Goal: Information Seeking & Learning: Get advice/opinions

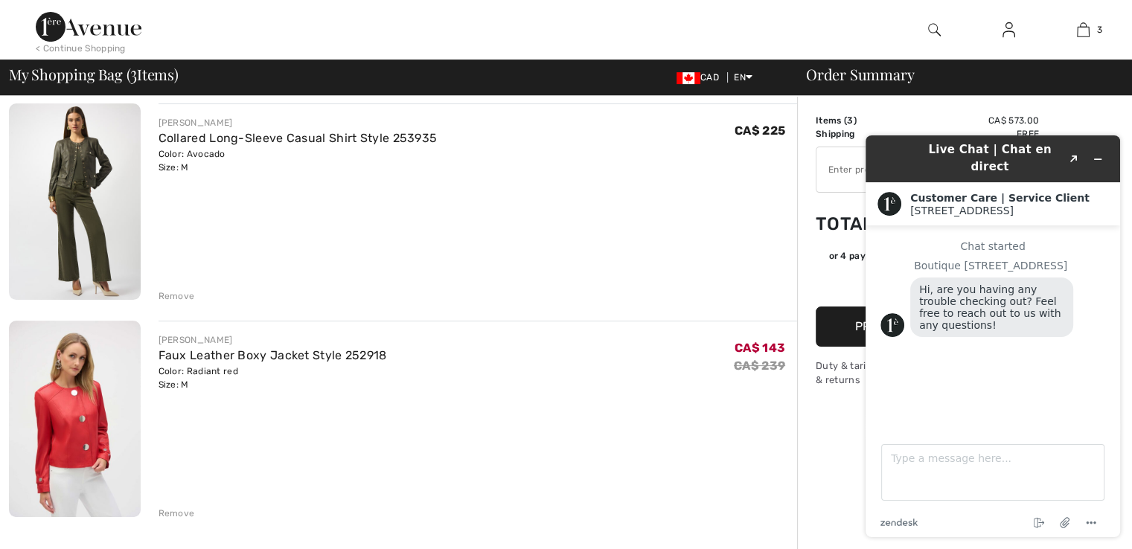
scroll to position [368, 0]
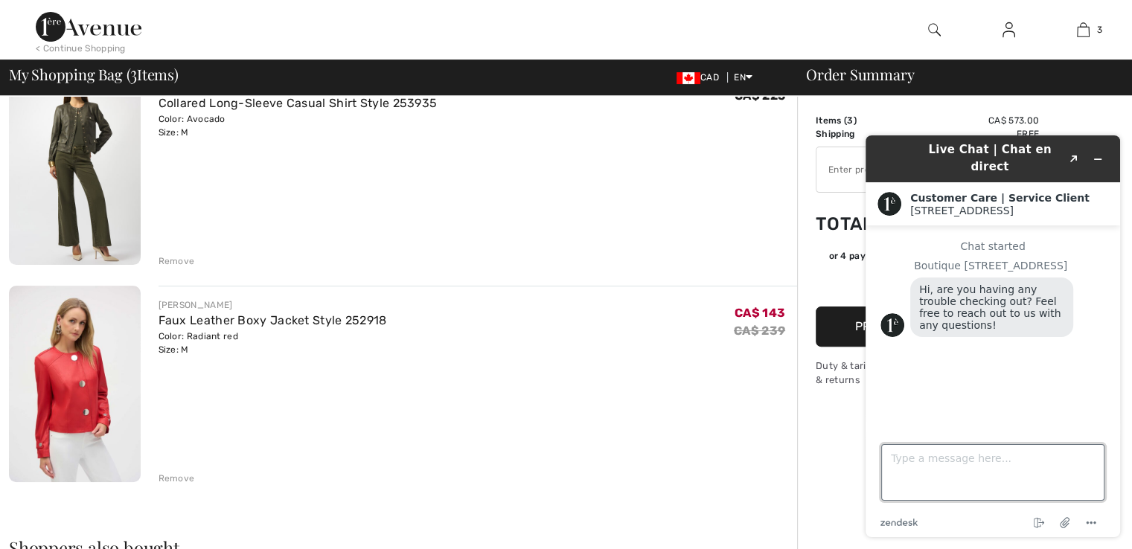
click at [1006, 466] on textarea "Type a message here..." at bounding box center [992, 472] width 223 height 57
type textarea "Hi. Just double checking items and sizes. It's so hard to know what will fit."
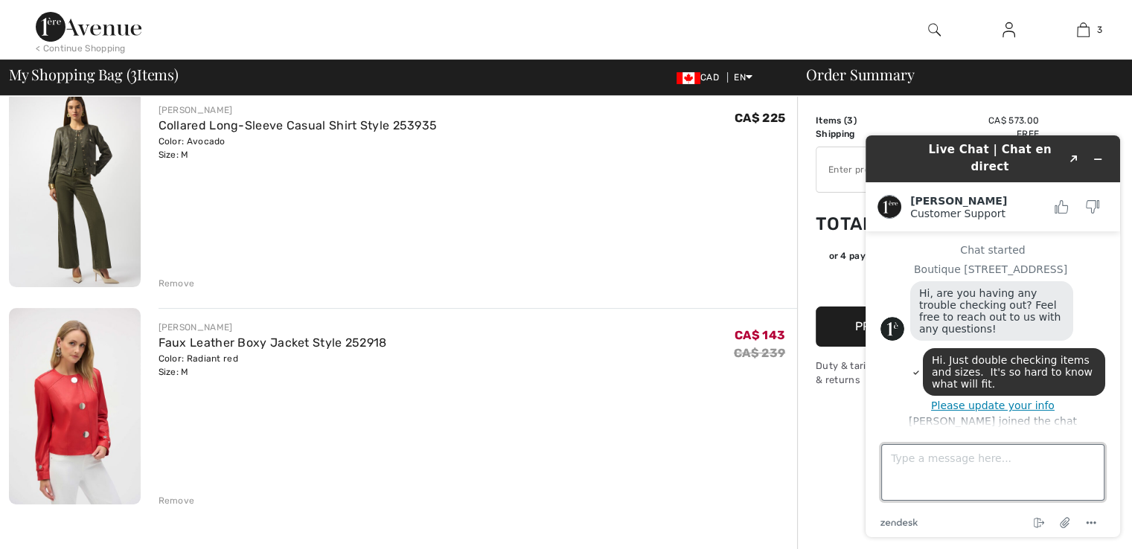
scroll to position [337, 0]
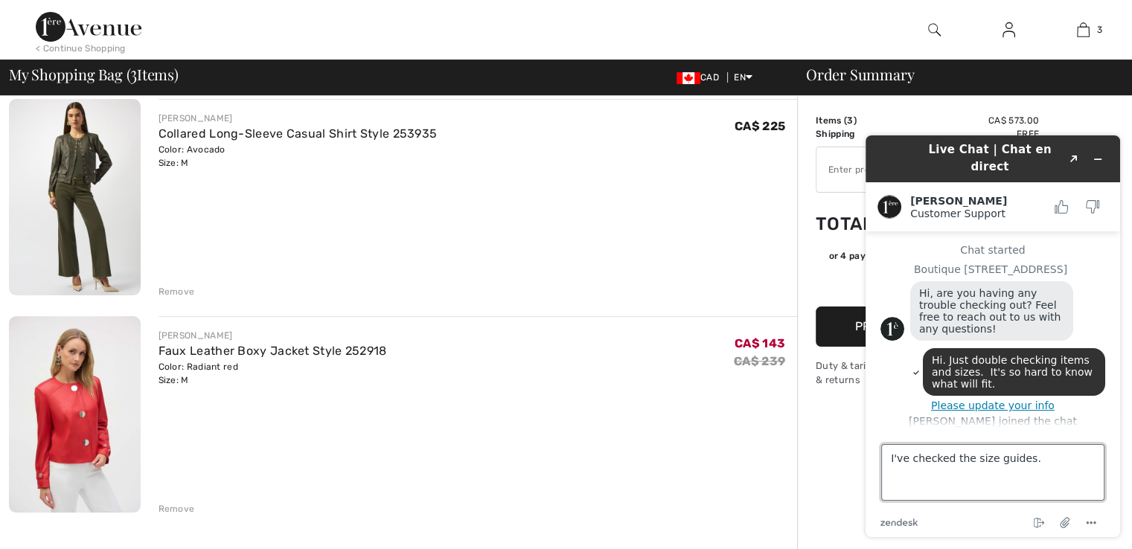
type textarea "I've checked the size guides."
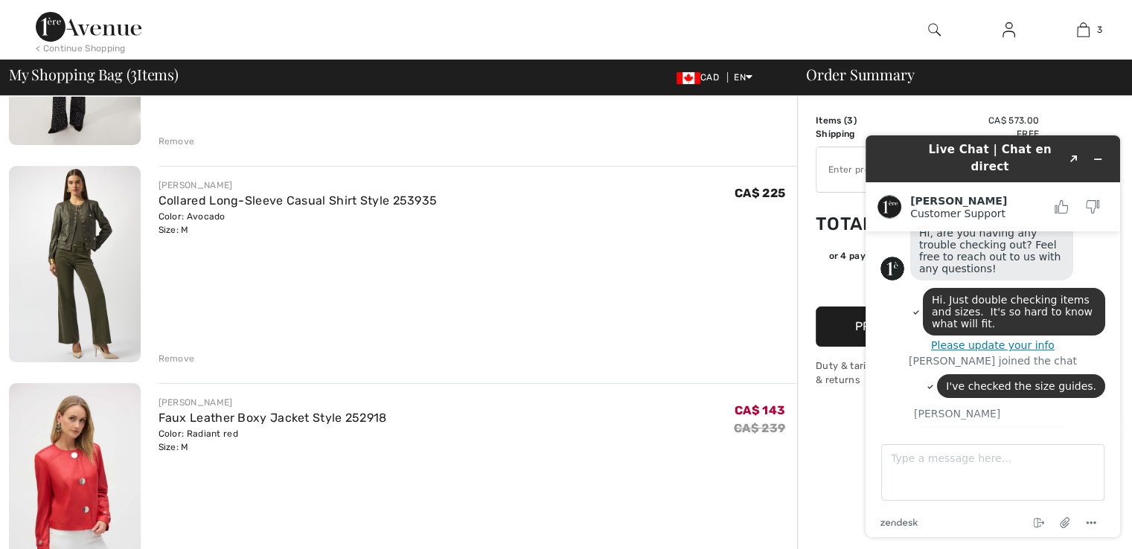
scroll to position [110, 0]
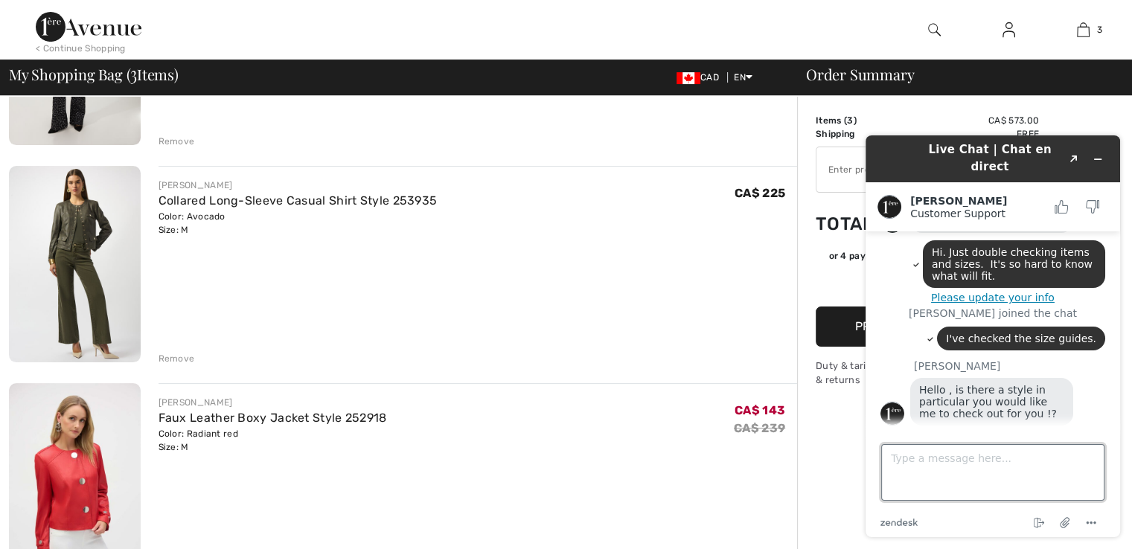
click at [929, 467] on textarea "Type a message here..." at bounding box center [992, 472] width 223 height 57
type textarea "can you see my bag?"
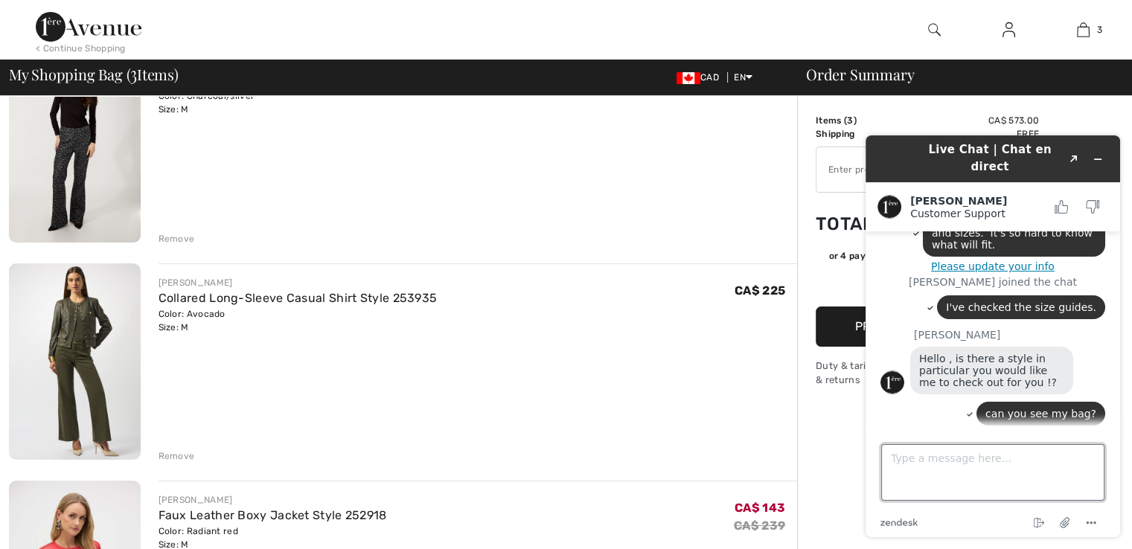
scroll to position [170, 0]
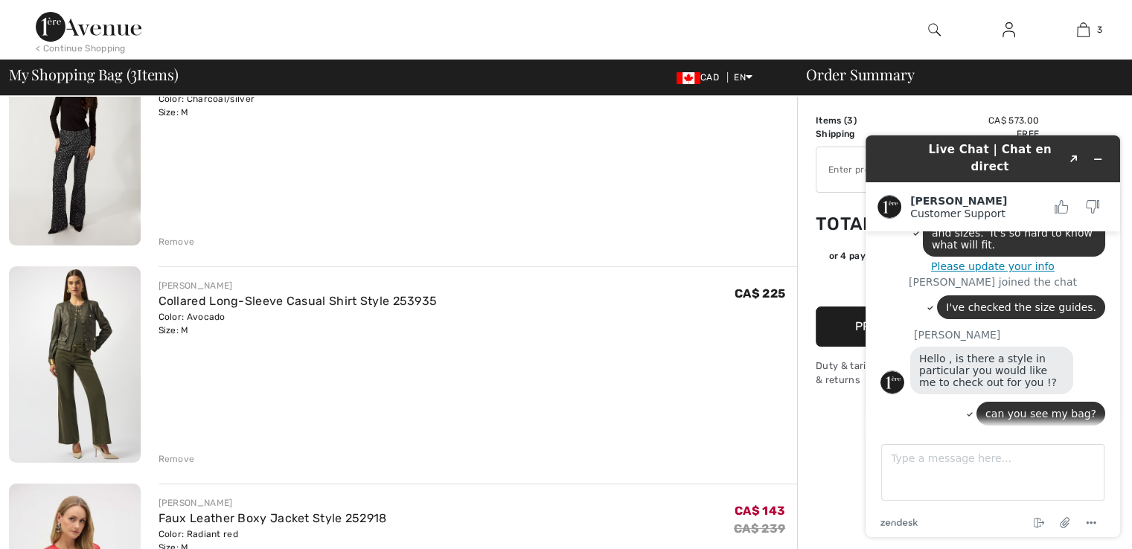
click at [212, 98] on div "Color: Charcoal/silver Size: M" at bounding box center [282, 105] width 248 height 27
click at [112, 150] on img at bounding box center [75, 146] width 132 height 197
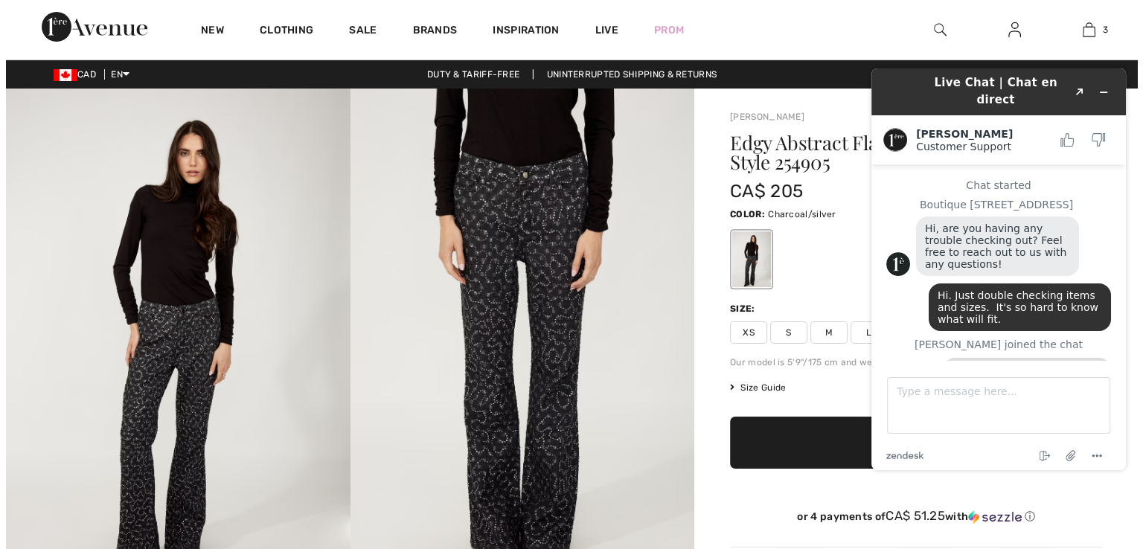
scroll to position [128, 0]
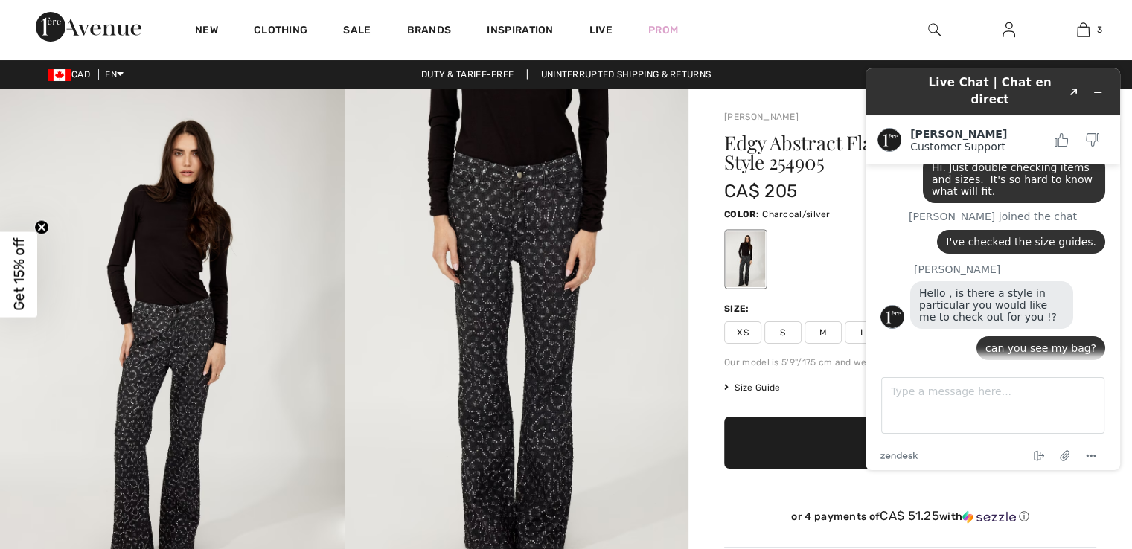
click at [822, 331] on span "M" at bounding box center [822, 332] width 37 height 22
click at [759, 380] on div "Edgy Abstract Flare Trousers Style 254905 CA$ 205 Color: Charcoal/silver Size: …" at bounding box center [910, 340] width 372 height 414
click at [759, 388] on span "Size Guide" at bounding box center [752, 387] width 56 height 13
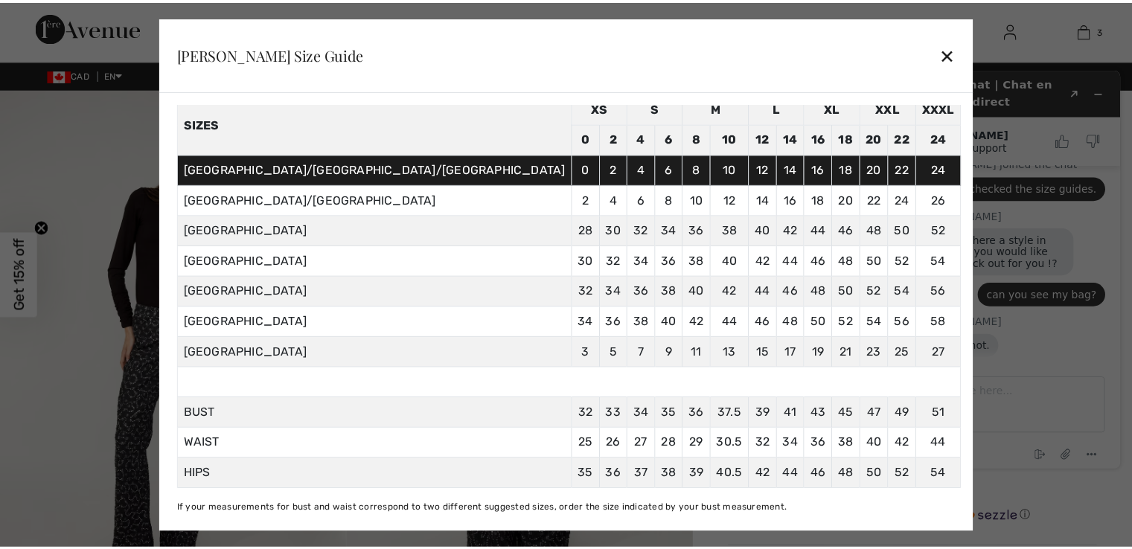
scroll to position [78, 0]
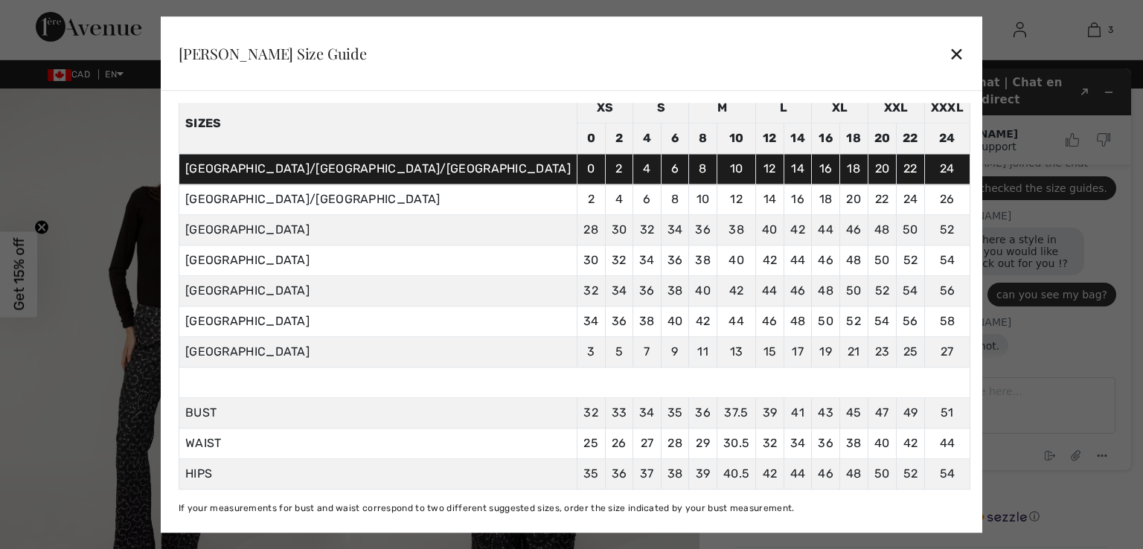
click at [949, 48] on div "✕" at bounding box center [957, 53] width 16 height 31
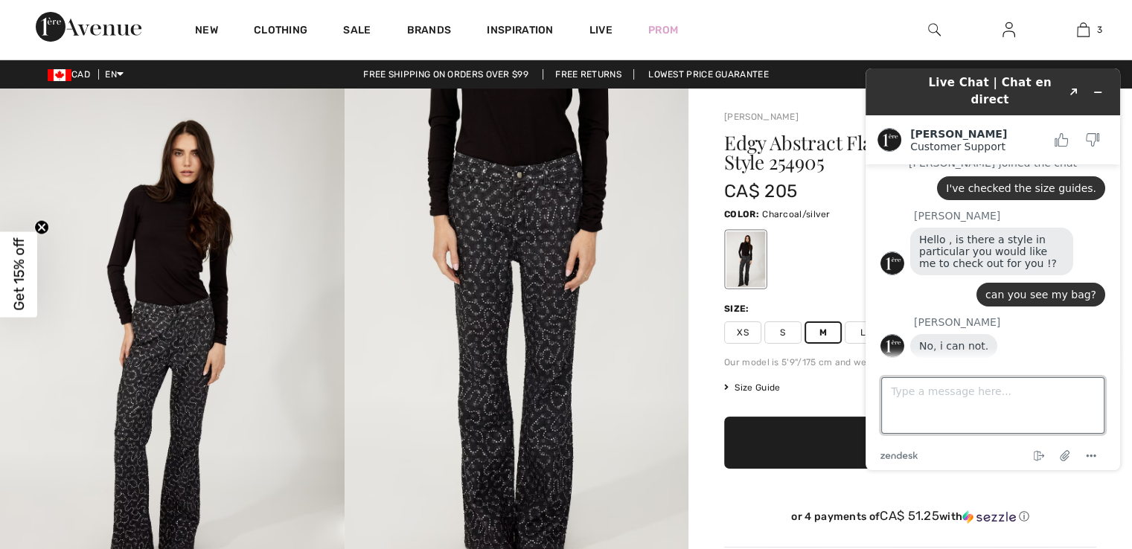
click at [926, 394] on textarea "Type a message here..." at bounding box center [992, 405] width 223 height 57
type textarea "I have ordered the edgy abstract trousers in medium. 254905"
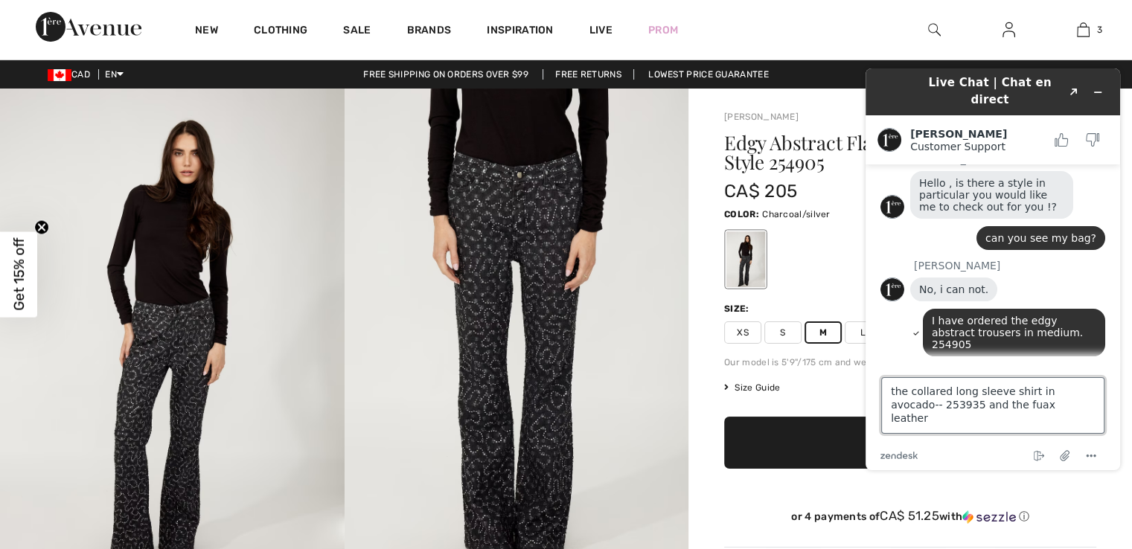
scroll to position [291, 0]
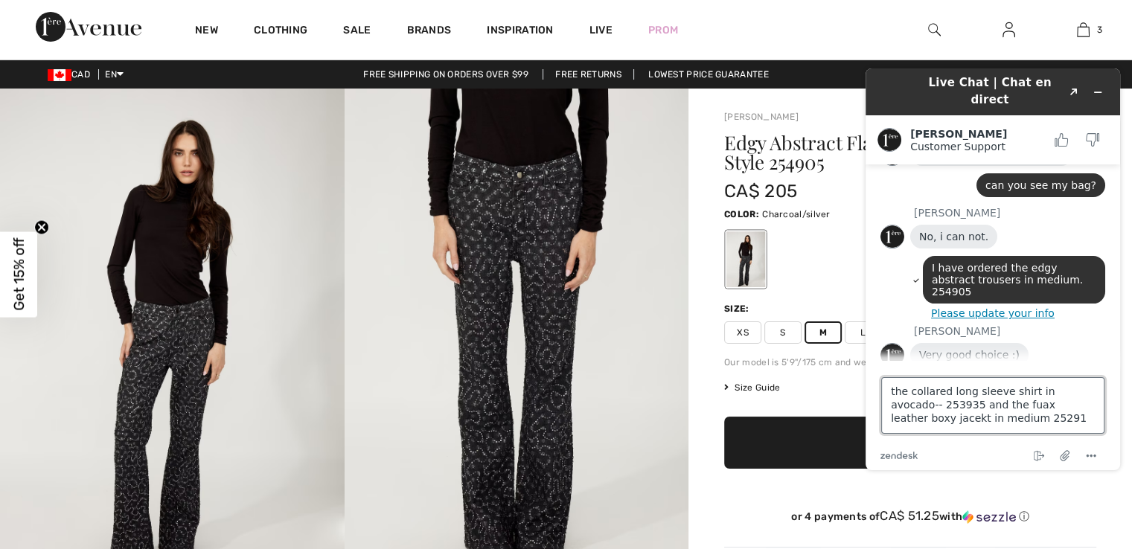
type textarea "the collared long sleeve shirt in avocado-- 253935 and the fuax leather boxy ja…"
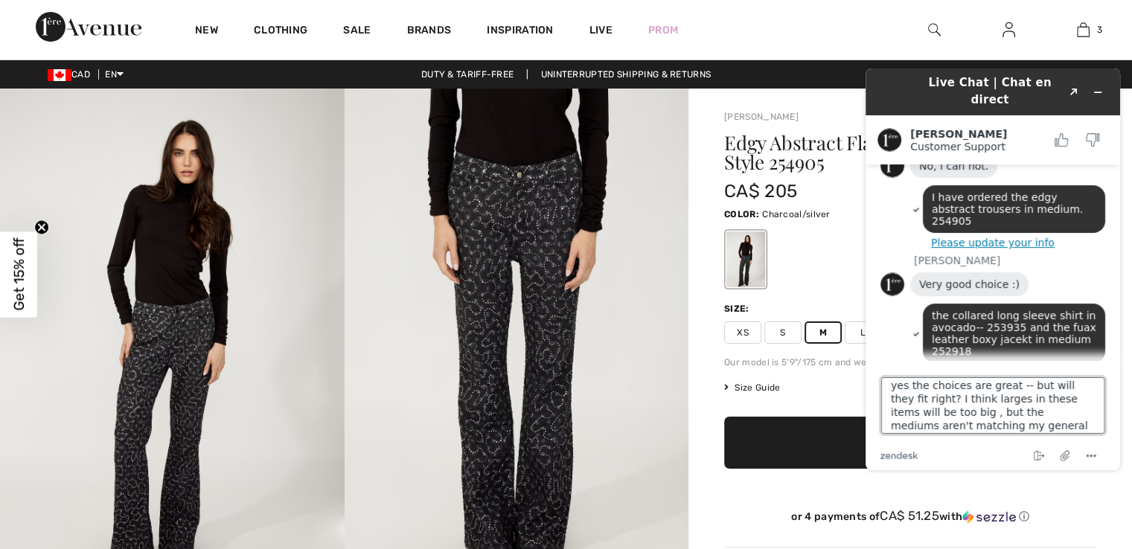
scroll to position [19, 0]
type textarea "yes the choices are great -- but will they fit right? I think larges in these i…"
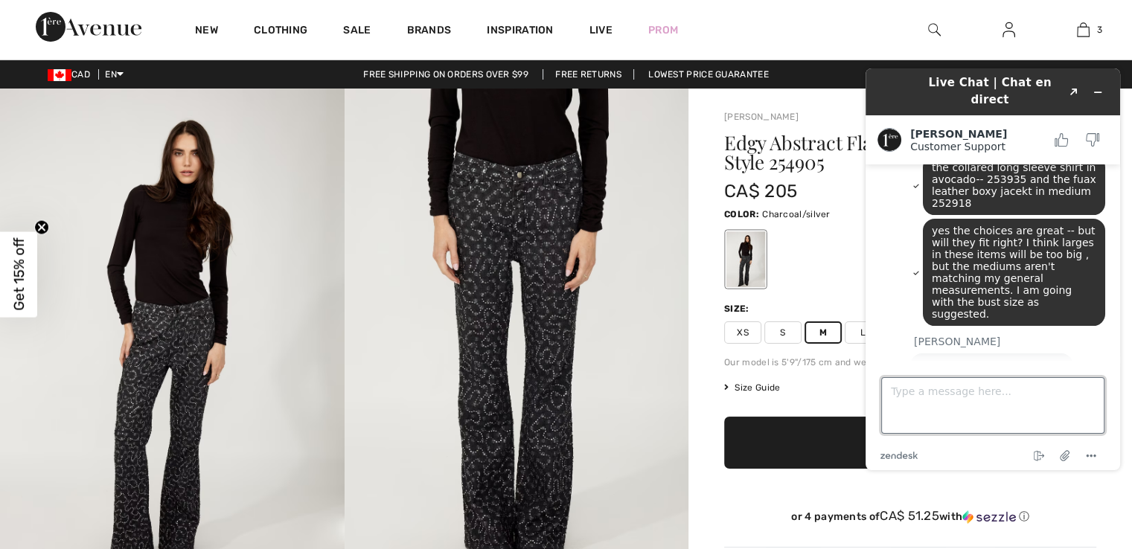
scroll to position [514, 0]
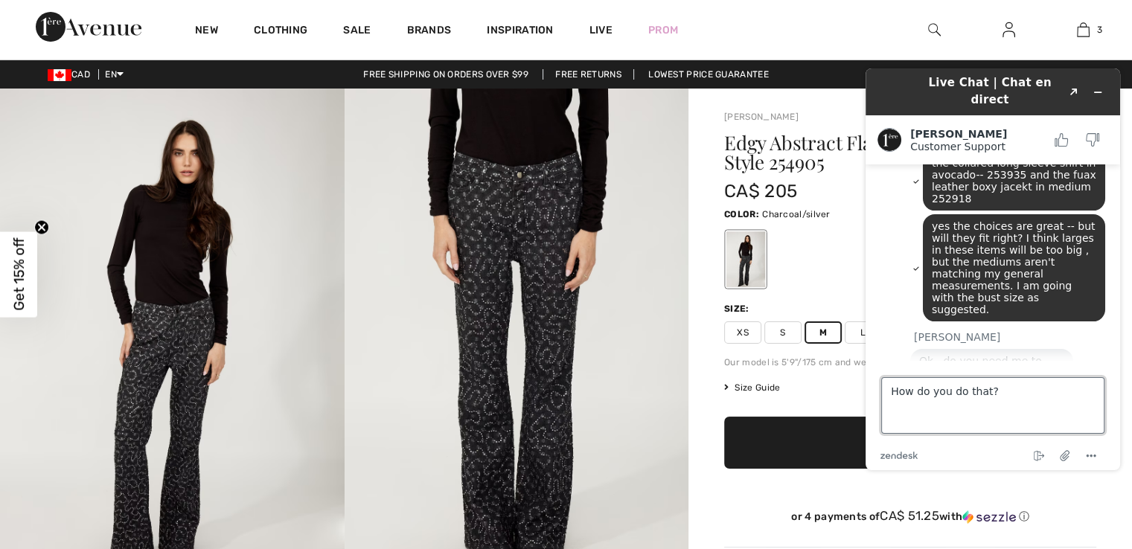
type textarea "How do you do that?"
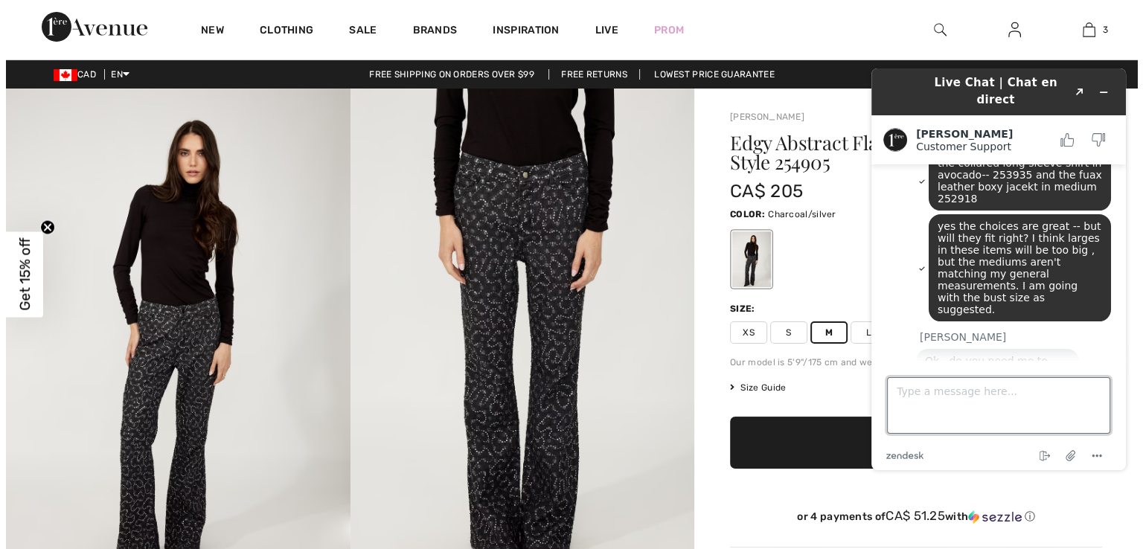
scroll to position [571, 0]
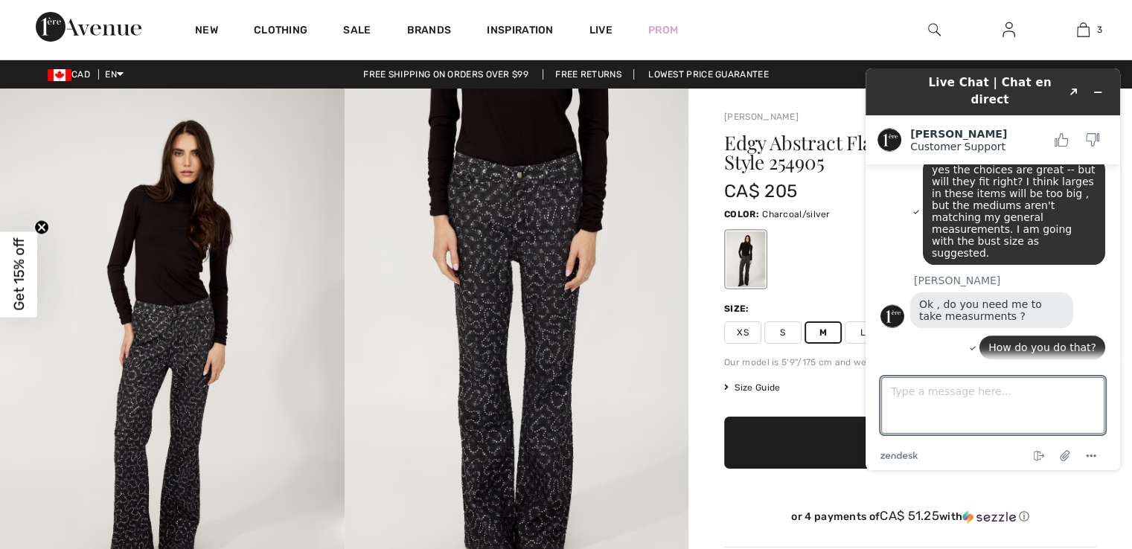
click at [760, 385] on span "Size Guide" at bounding box center [752, 387] width 56 height 13
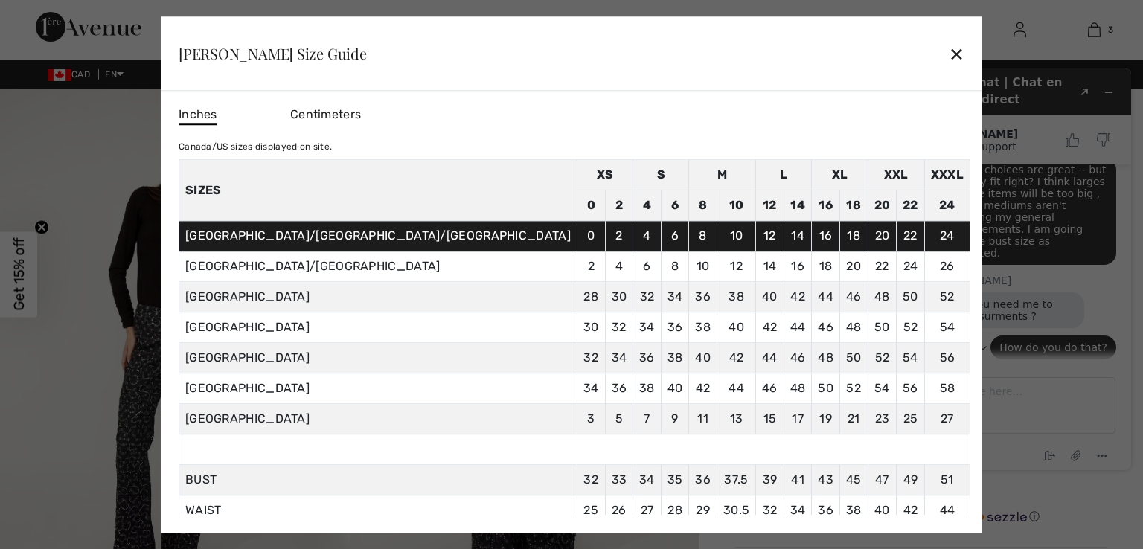
click at [949, 51] on div "✕" at bounding box center [957, 53] width 16 height 31
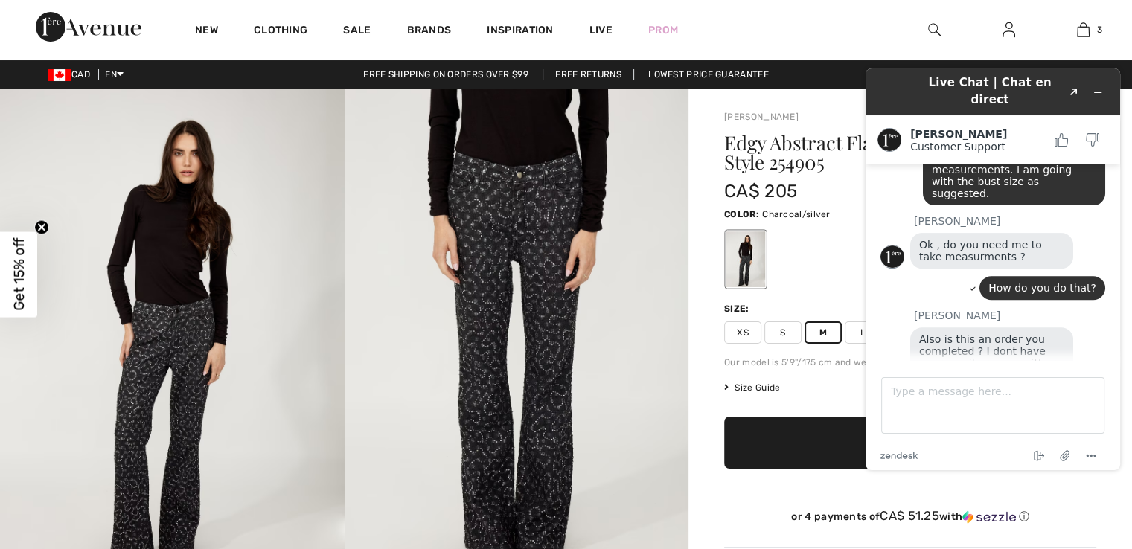
scroll to position [634, 0]
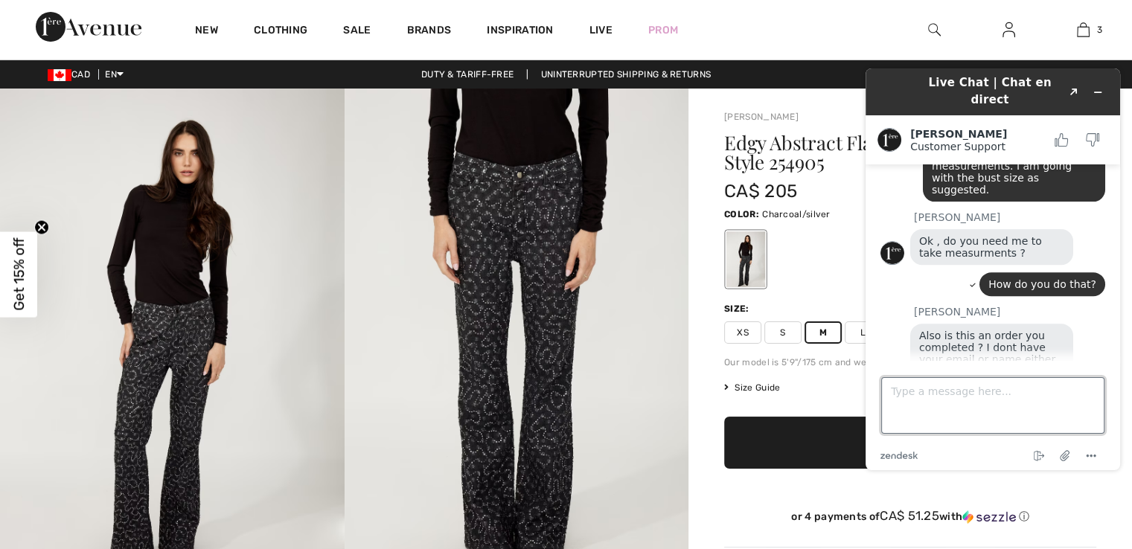
click at [941, 387] on textarea "Type a message here..." at bounding box center [992, 405] width 223 height 57
click at [919, 394] on textarea "I donly have a profile." at bounding box center [992, 405] width 223 height 57
click at [920, 394] on textarea "I donly have a profile." at bounding box center [992, 405] width 223 height 57
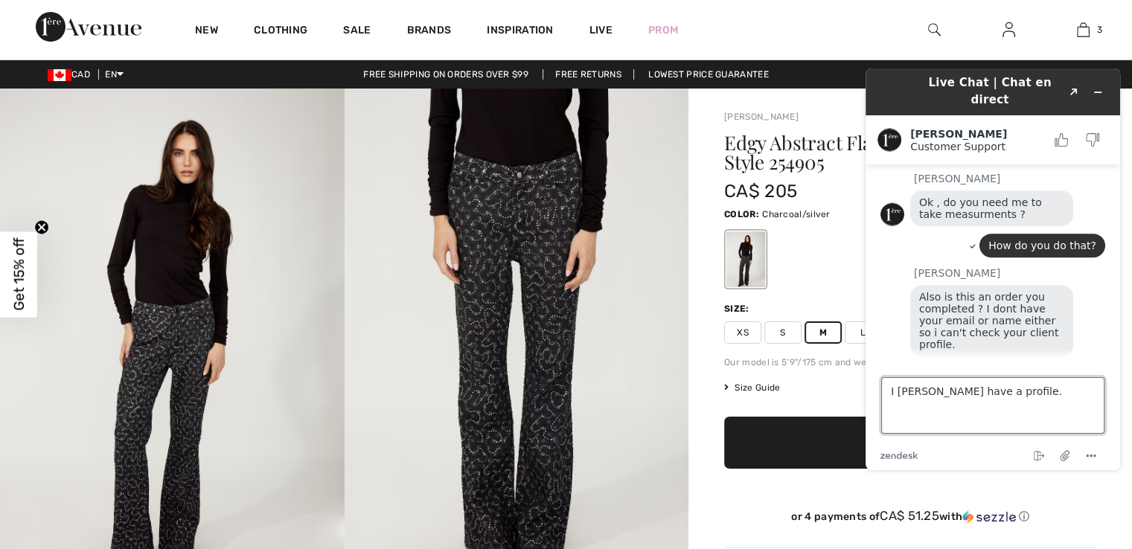
scroll to position [670, 0]
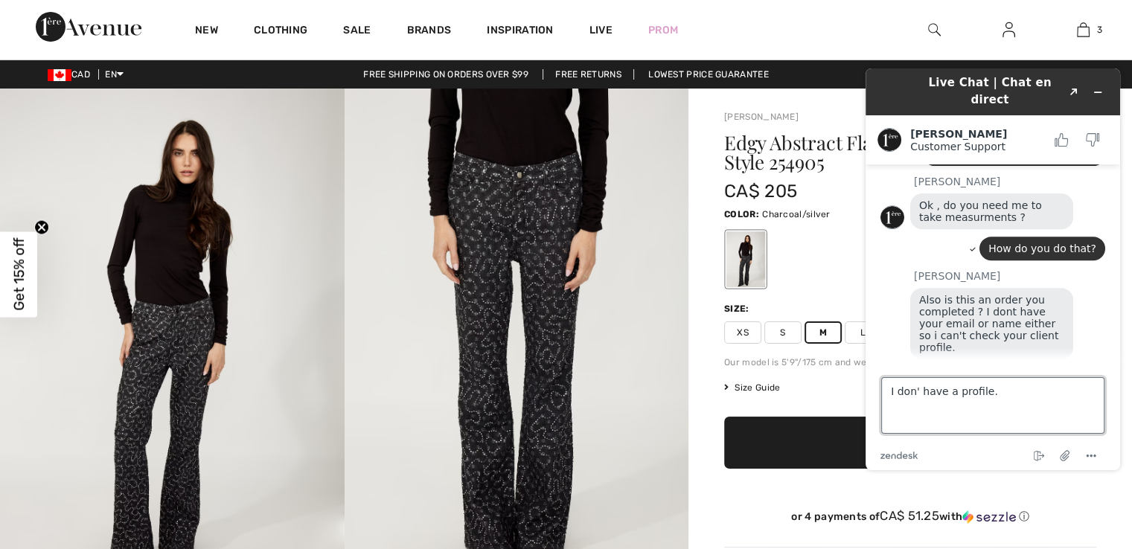
type textarea "I don't have a profile."
click at [1008, 391] on textarea "I don't have a profile." at bounding box center [992, 405] width 223 height 57
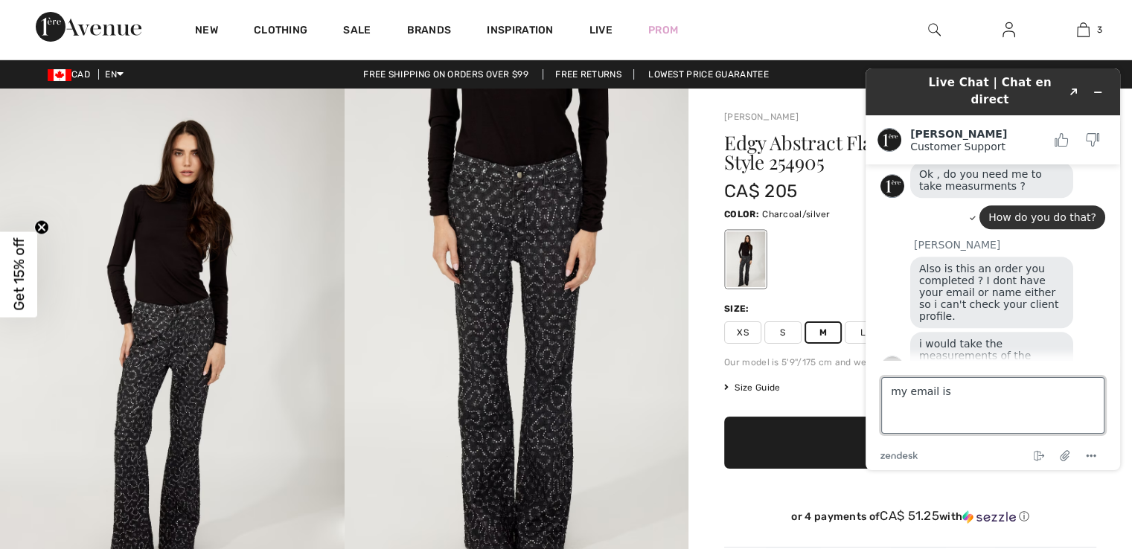
scroll to position [705, 0]
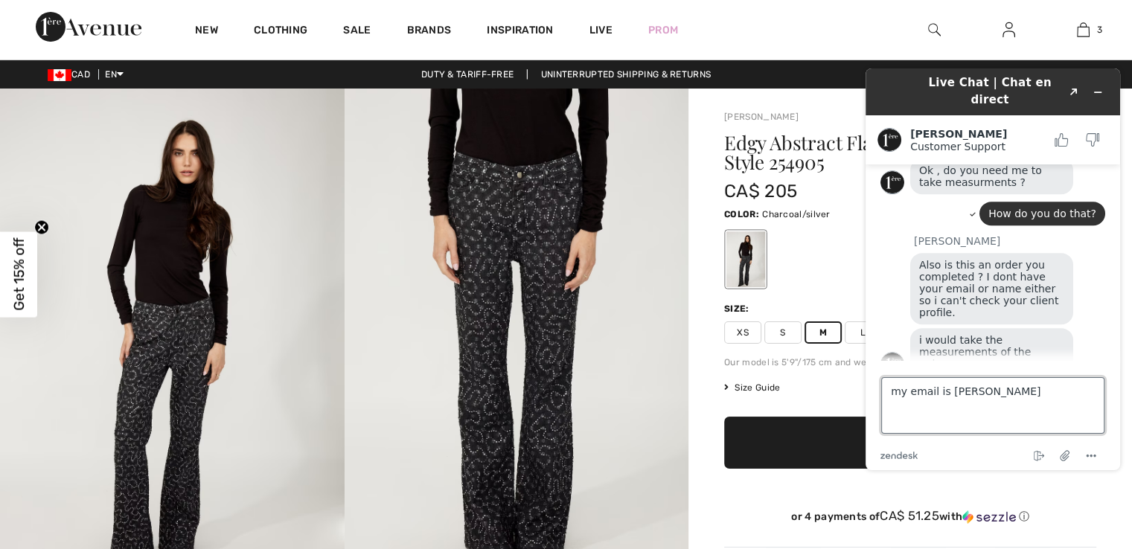
click at [984, 390] on textarea "my email is nowicki wanda" at bounding box center [992, 405] width 223 height 57
click at [1010, 394] on textarea "my email is nowickiwanda" at bounding box center [992, 405] width 223 height 57
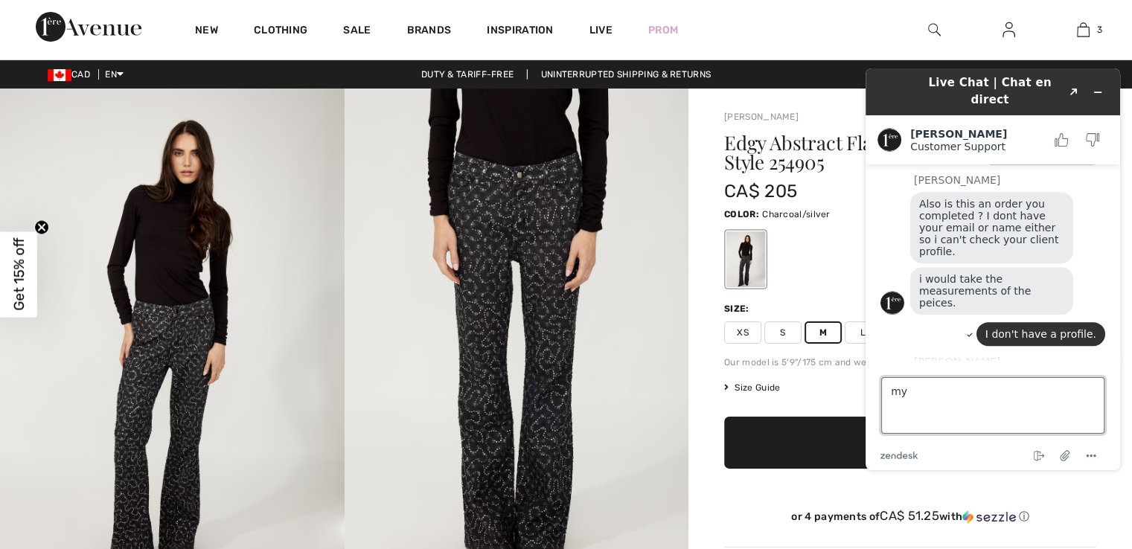
type textarea "m"
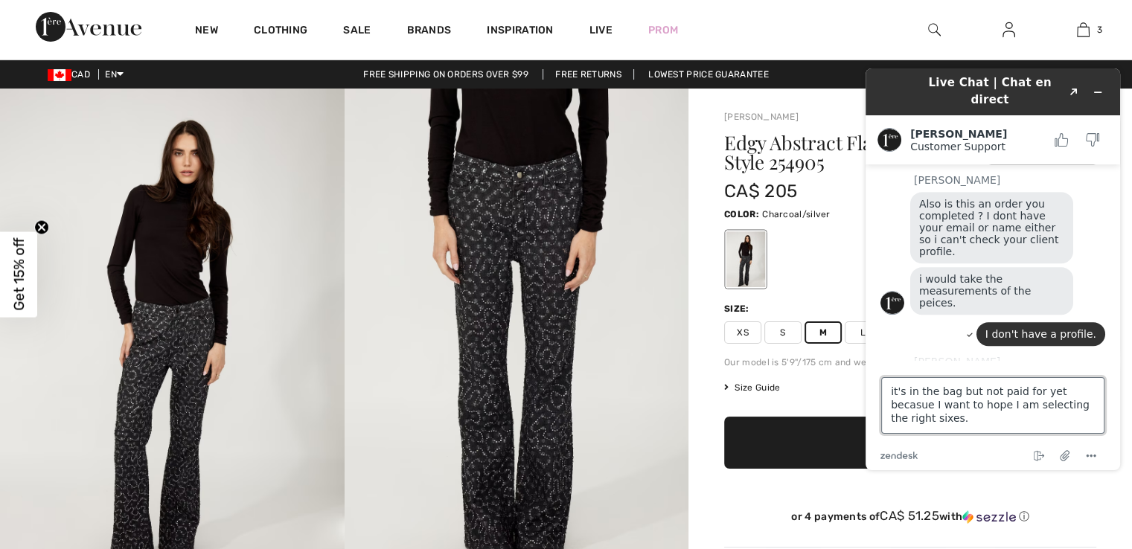
type textarea "it's in the bag but not paid for yet becasue I want to hope I am selecting the …"
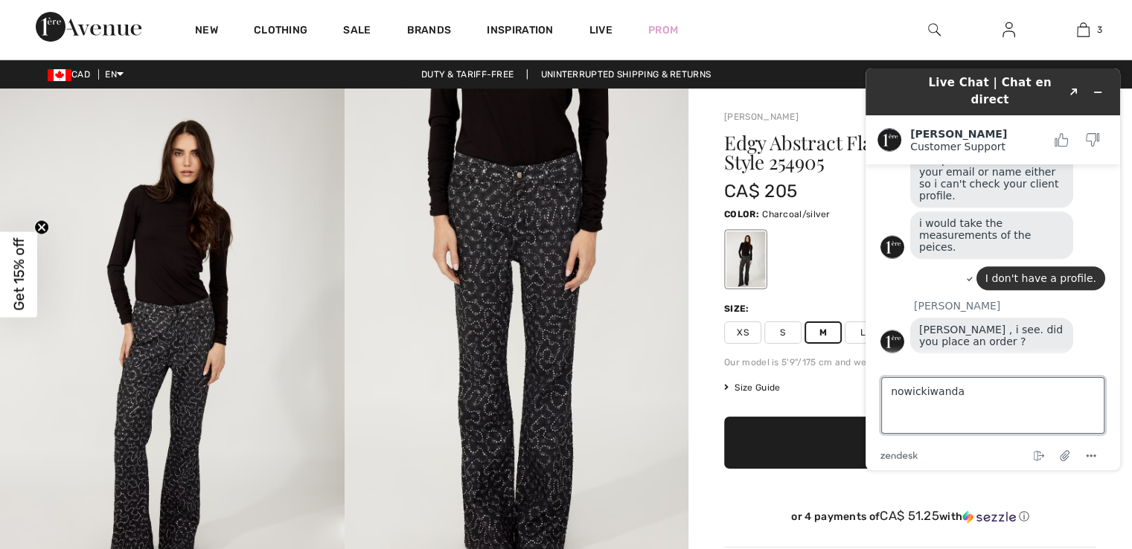
click at [958, 397] on textarea "nowickiwanda" at bounding box center [992, 405] width 223 height 57
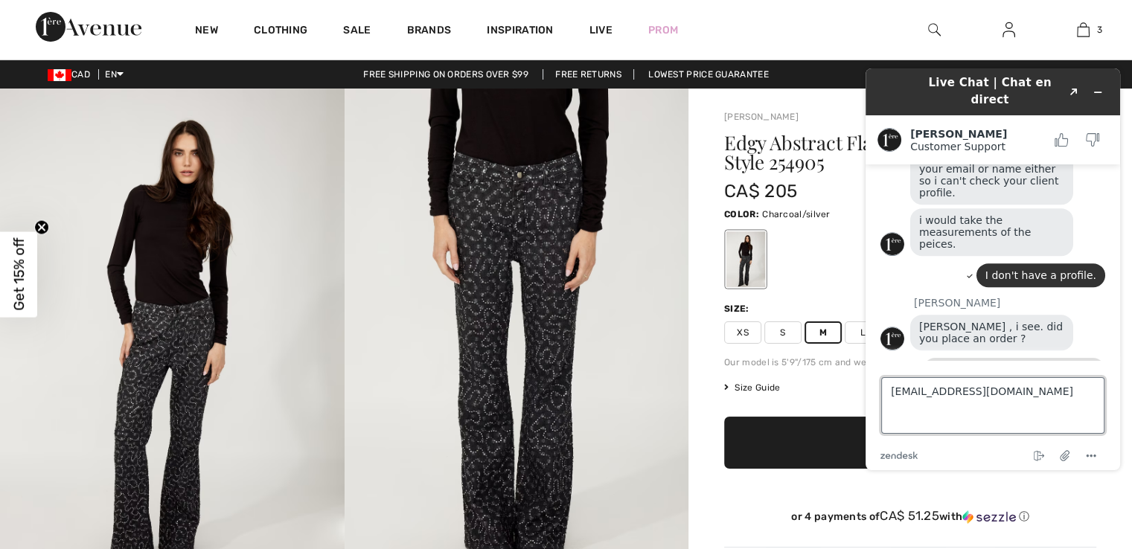
type textarea "[EMAIL_ADDRESS][DOMAIN_NAME]"
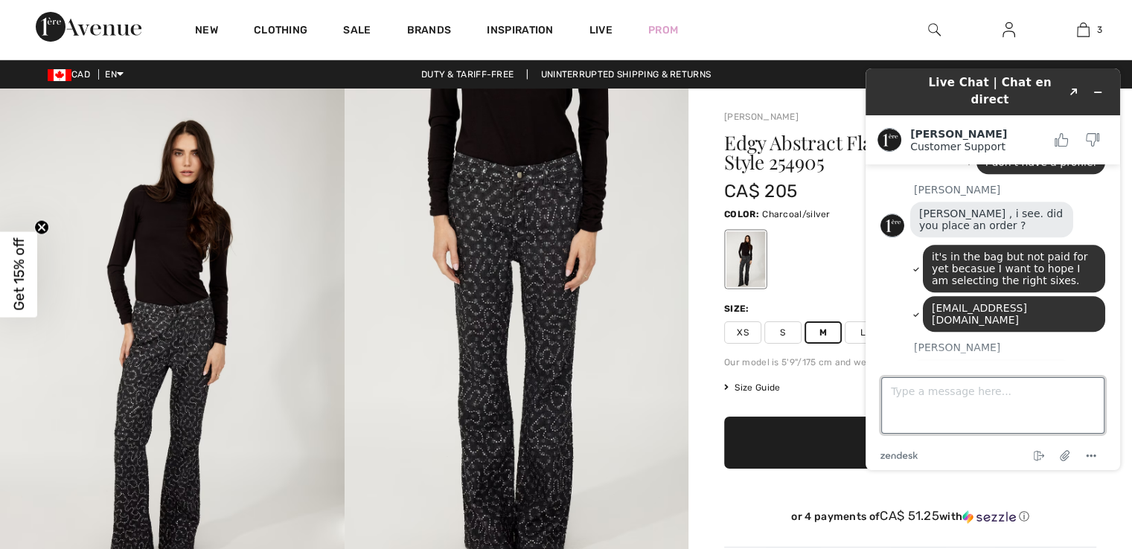
scroll to position [941, 0]
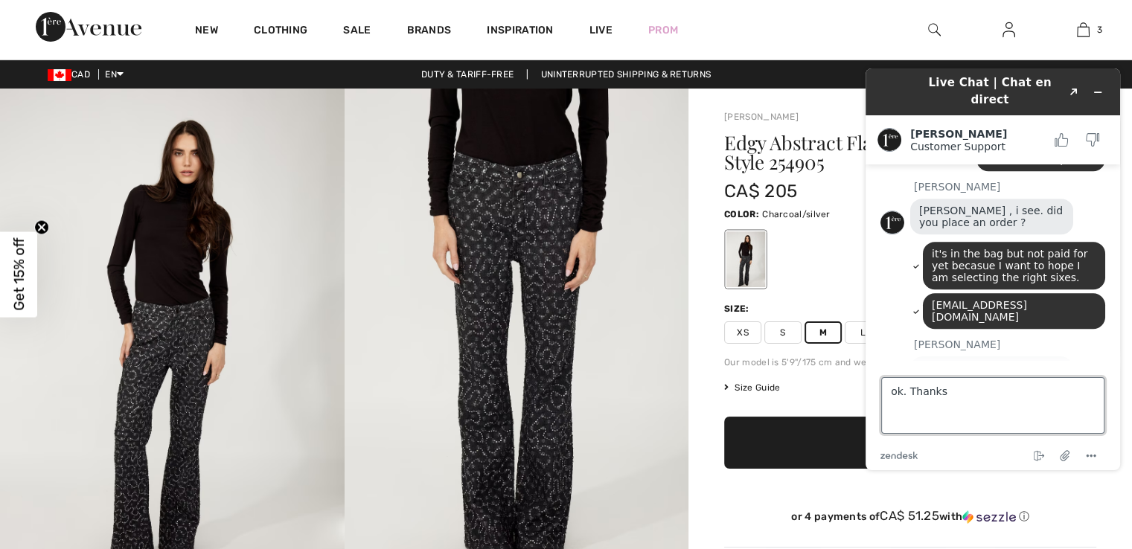
click at [948, 394] on textarea "ok. Thanks" at bounding box center [992, 405] width 223 height 57
type textarea "ok. Thanks!"
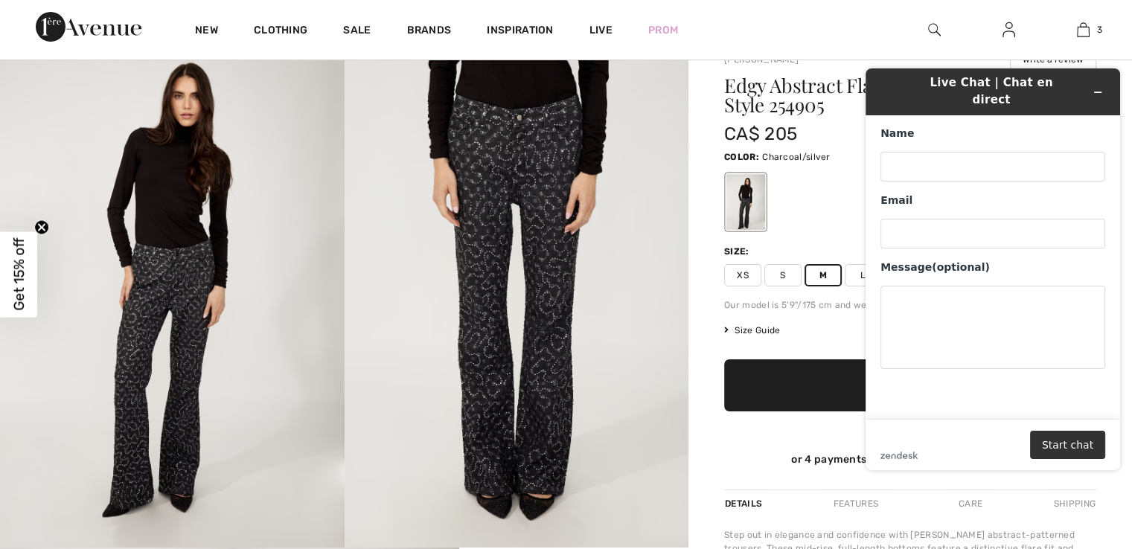
scroll to position [71, 0]
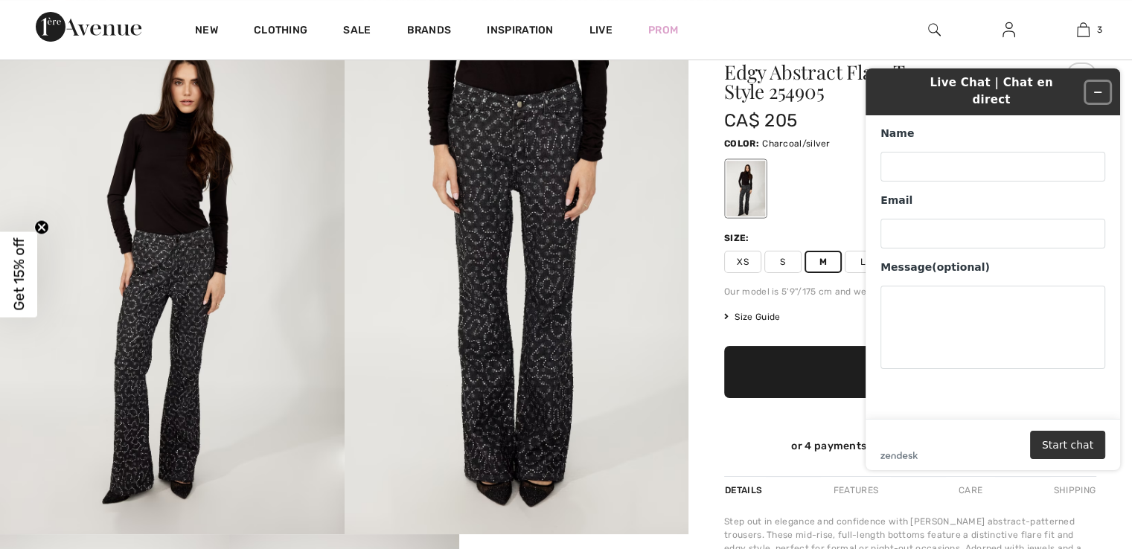
click at [1099, 92] on icon "Minimize widget" at bounding box center [1098, 92] width 7 height 0
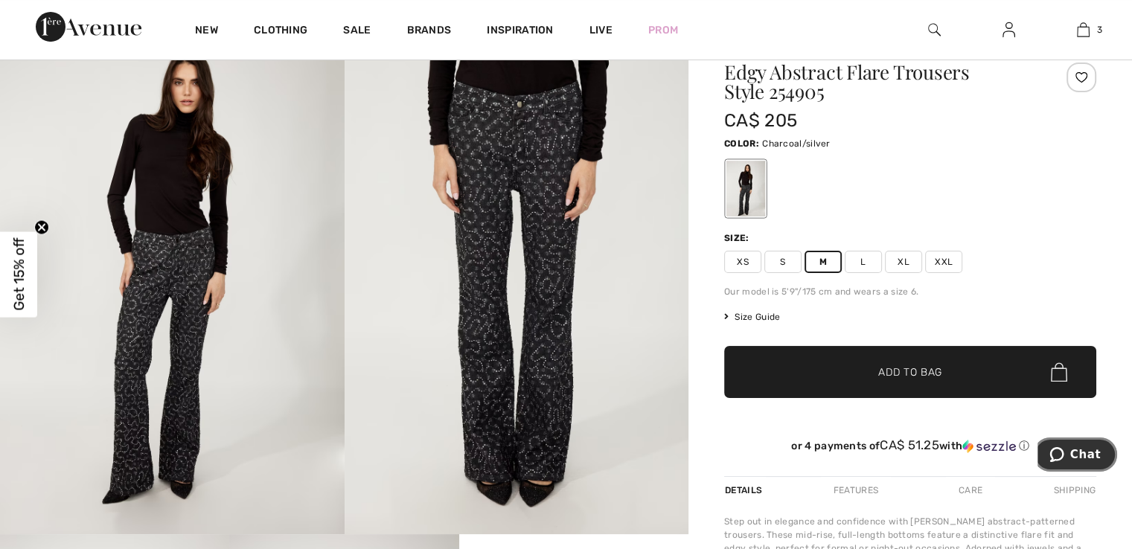
click at [1079, 452] on span "Chat" at bounding box center [1085, 454] width 31 height 13
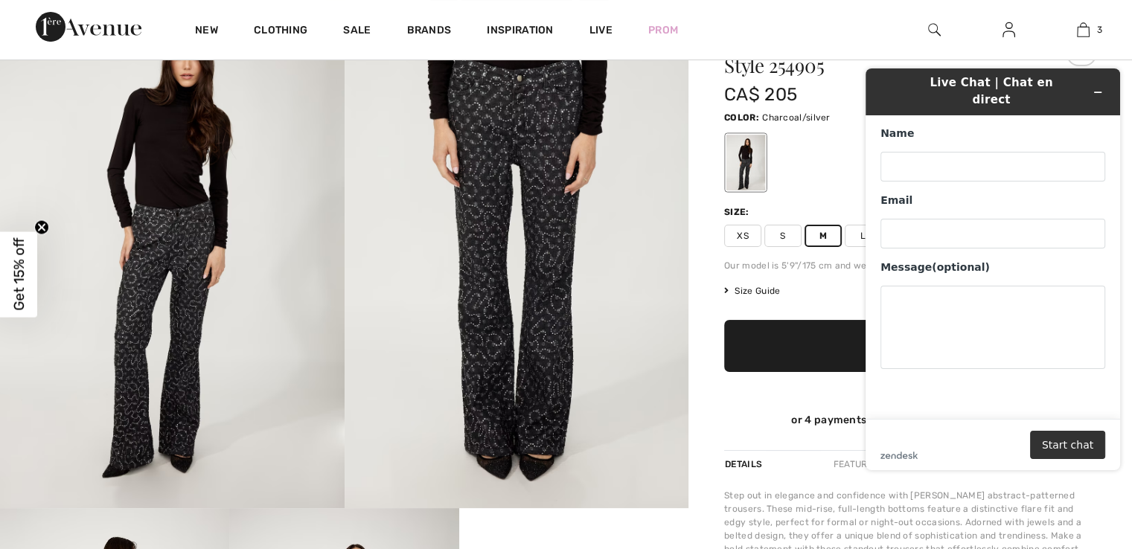
scroll to position [0, 0]
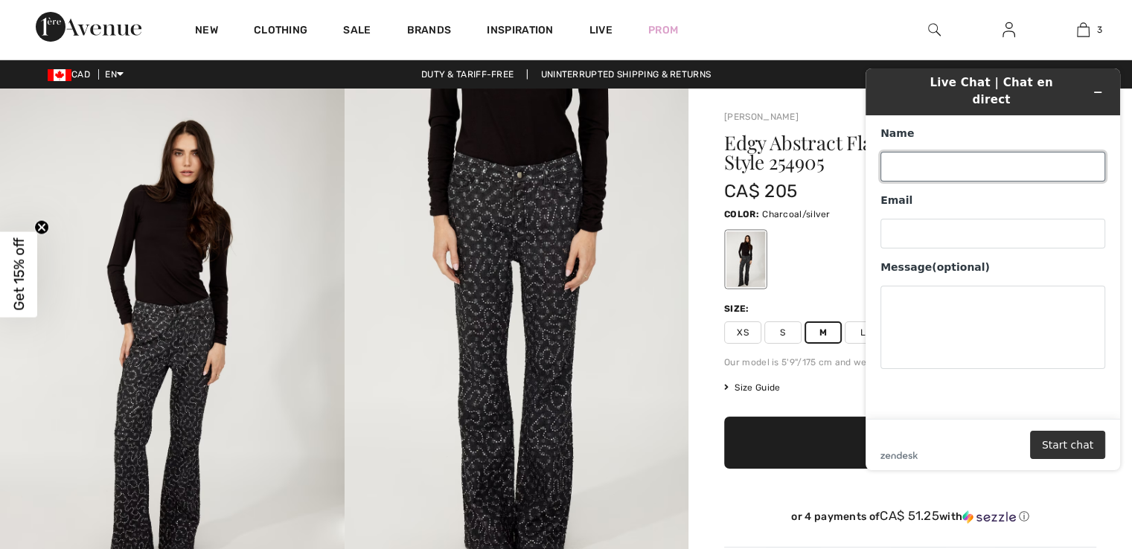
click at [938, 152] on input "Name" at bounding box center [992, 167] width 225 height 30
type input "n"
type input "[PERSON_NAME]"
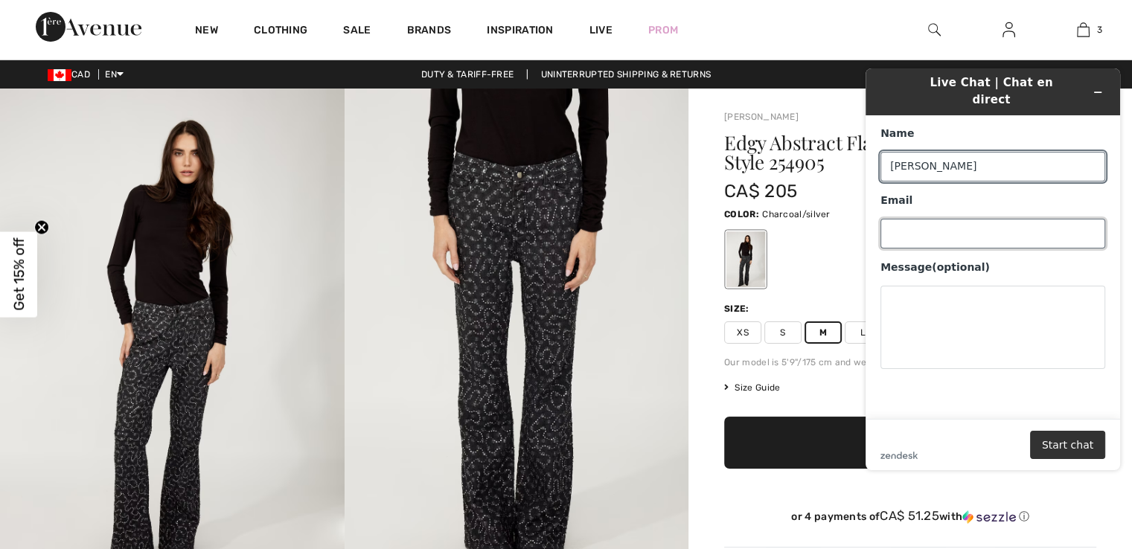
click at [916, 231] on input "Email" at bounding box center [992, 234] width 225 height 30
type input "[EMAIL_ADDRESS][DOMAIN_NAME]"
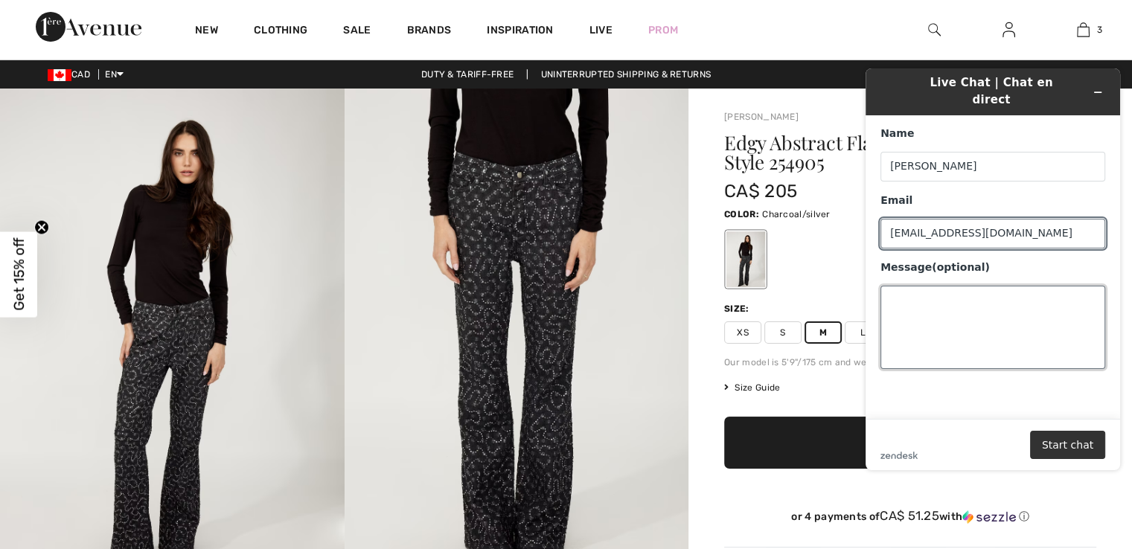
click at [944, 291] on textarea "Message (optional)" at bounding box center [992, 327] width 225 height 83
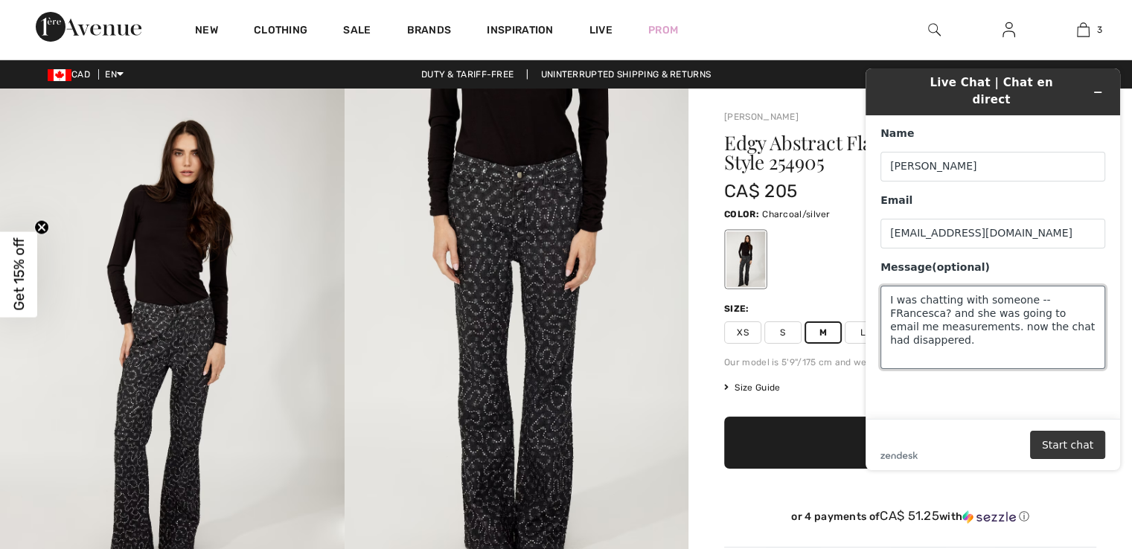
type textarea "I was chatting with someone --FRancesca? and she was going to email me measurem…"
click at [1082, 441] on button "Start chat" at bounding box center [1067, 445] width 75 height 28
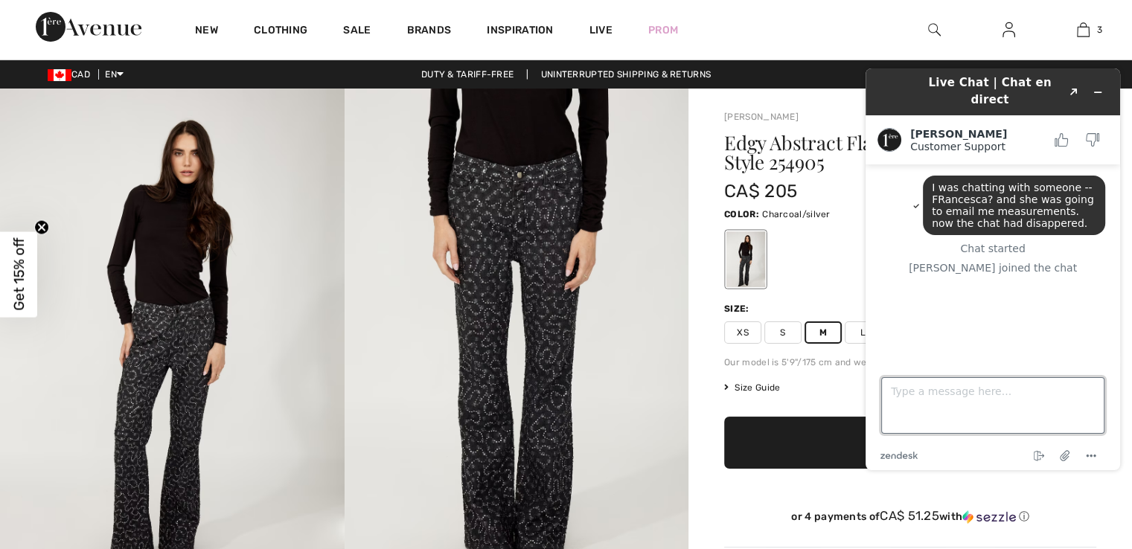
click at [923, 409] on textarea "Type a message here..." at bounding box center [992, 405] width 223 height 57
type textarea "And there is no email with measurements from the items I hoping to order."
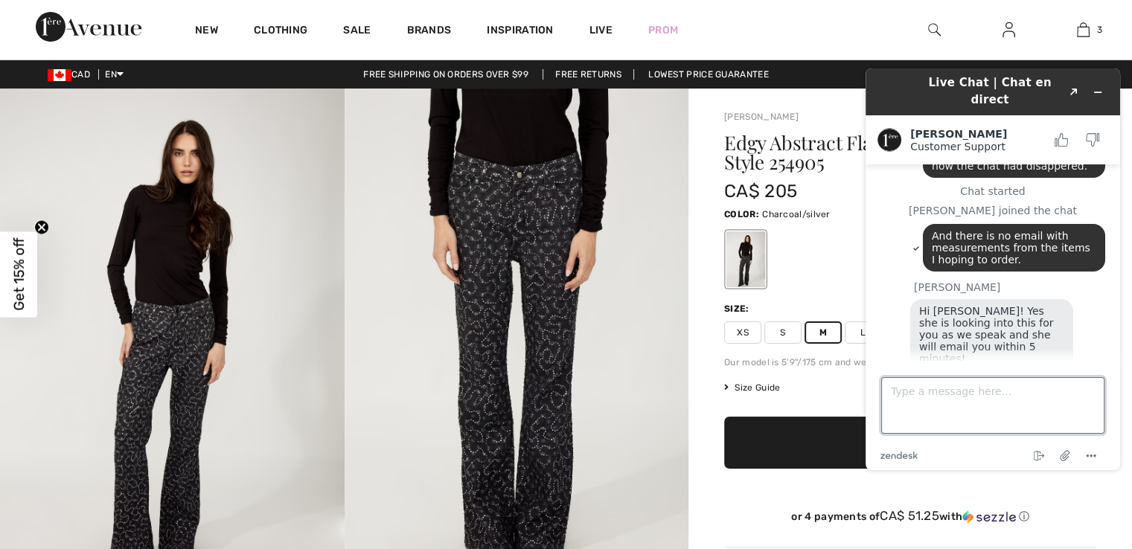
scroll to position [93, 0]
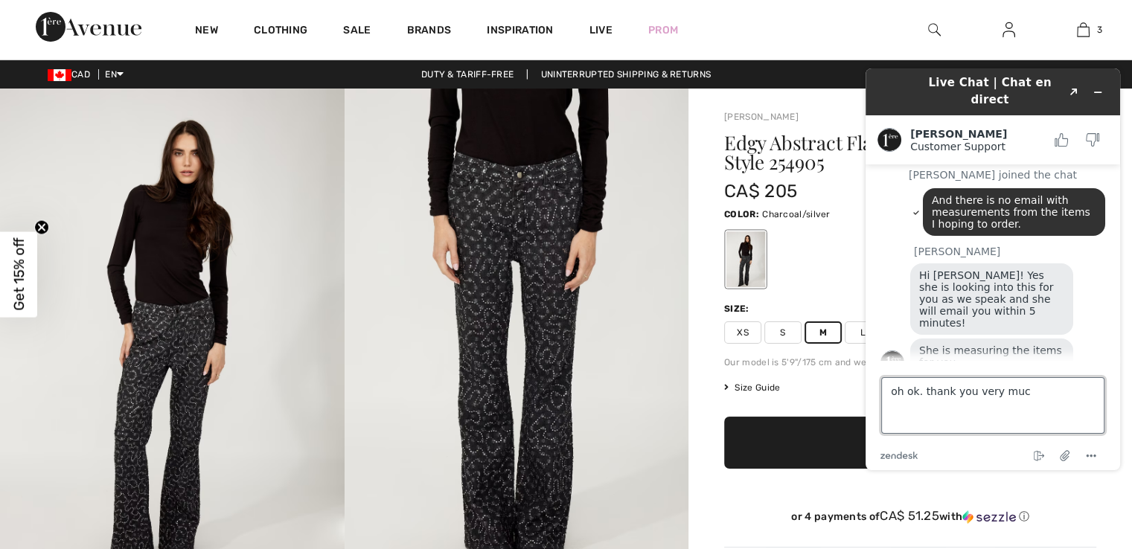
type textarea "oh ok. thank you very much"
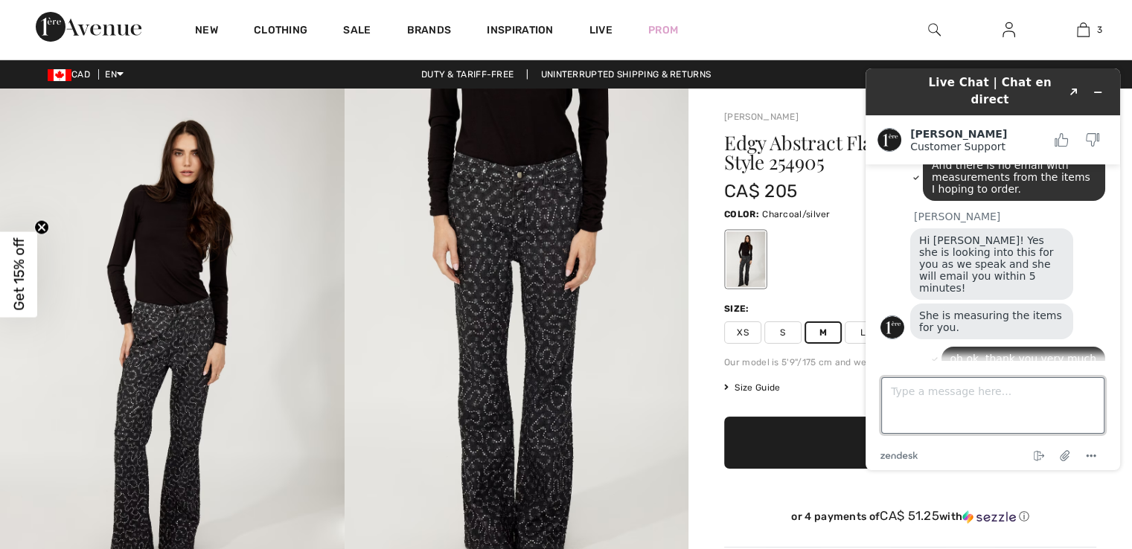
scroll to position [178, 0]
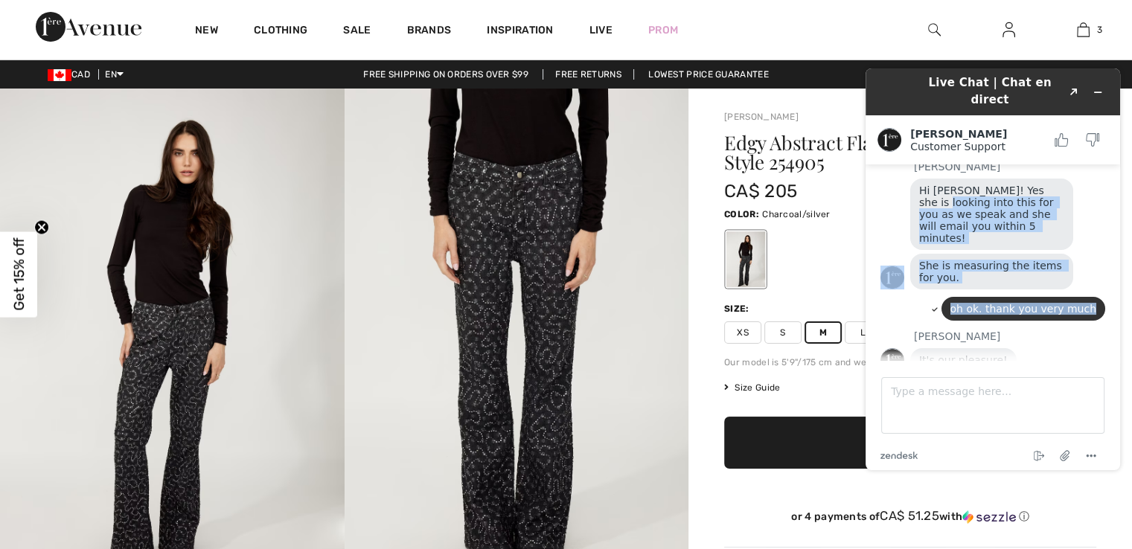
drag, startPoint x: 1117, startPoint y: 280, endPoint x: 1084, endPoint y: 184, distance: 101.4
click at [1084, 184] on div "Live Chat | Chat en direct Created with Sketch. Amanda Customer Support Custome…" at bounding box center [992, 269] width 254 height 402
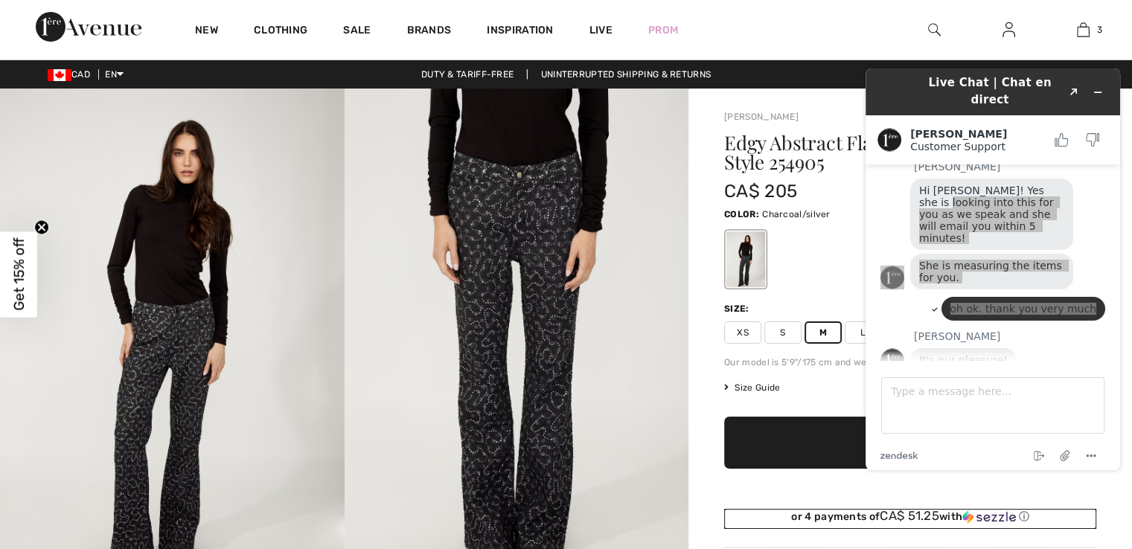
click at [739, 514] on div "or 4 payments of CA$ 51.25 with ⓘ" at bounding box center [910, 516] width 372 height 15
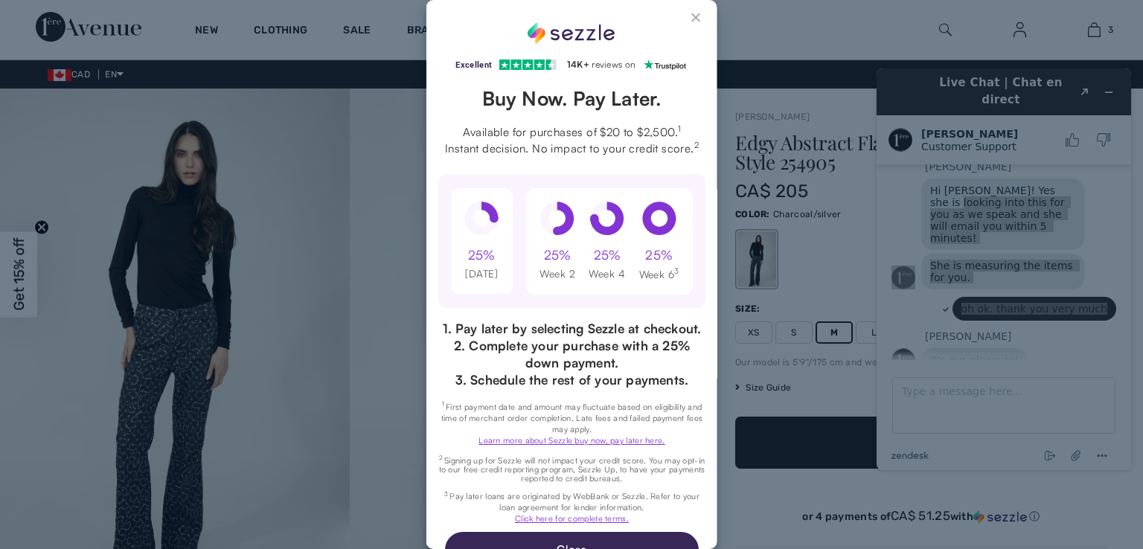
click at [688, 15] on button "Close Sezzle Modal" at bounding box center [697, 21] width 18 height 18
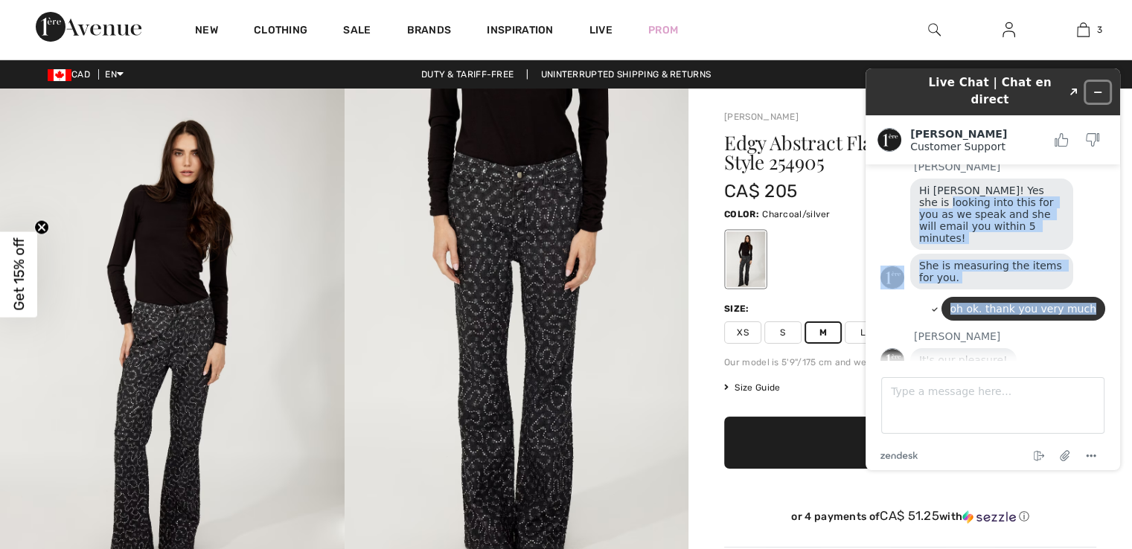
click at [1099, 87] on icon "Minimize widget" at bounding box center [1097, 92] width 10 height 10
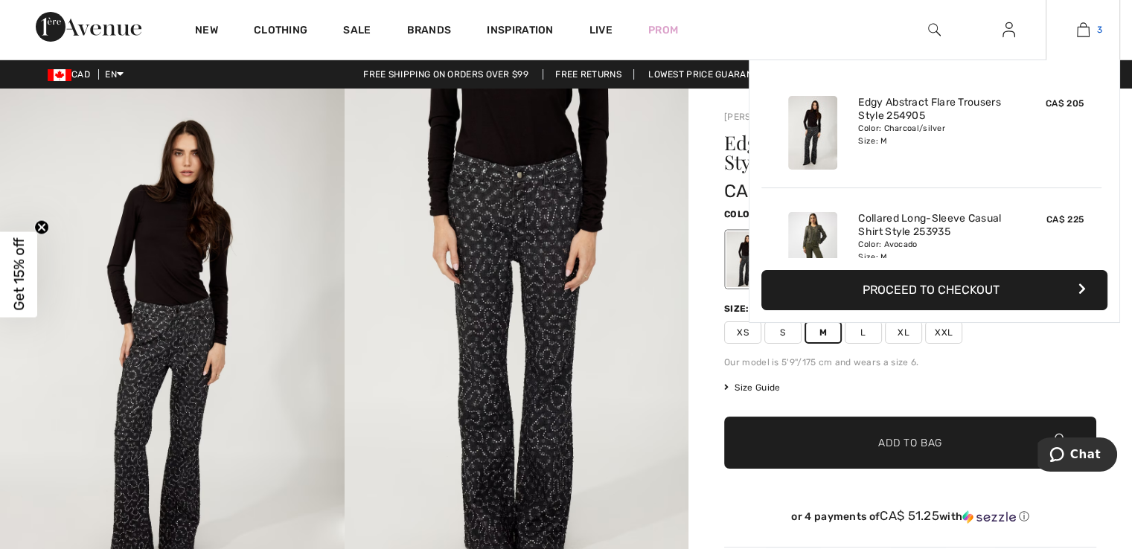
click at [1081, 34] on img at bounding box center [1083, 30] width 13 height 18
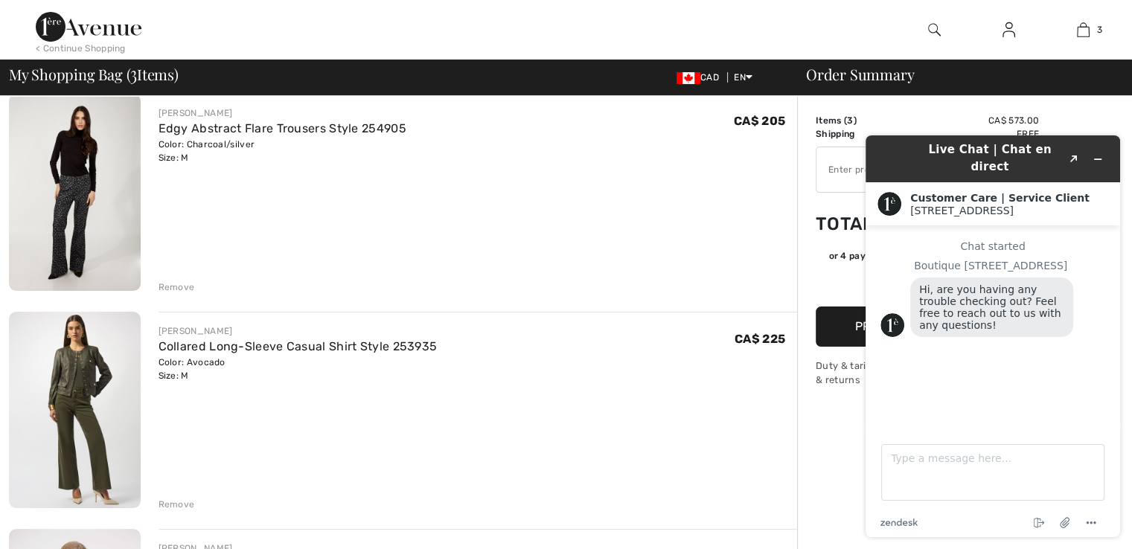
scroll to position [87, 0]
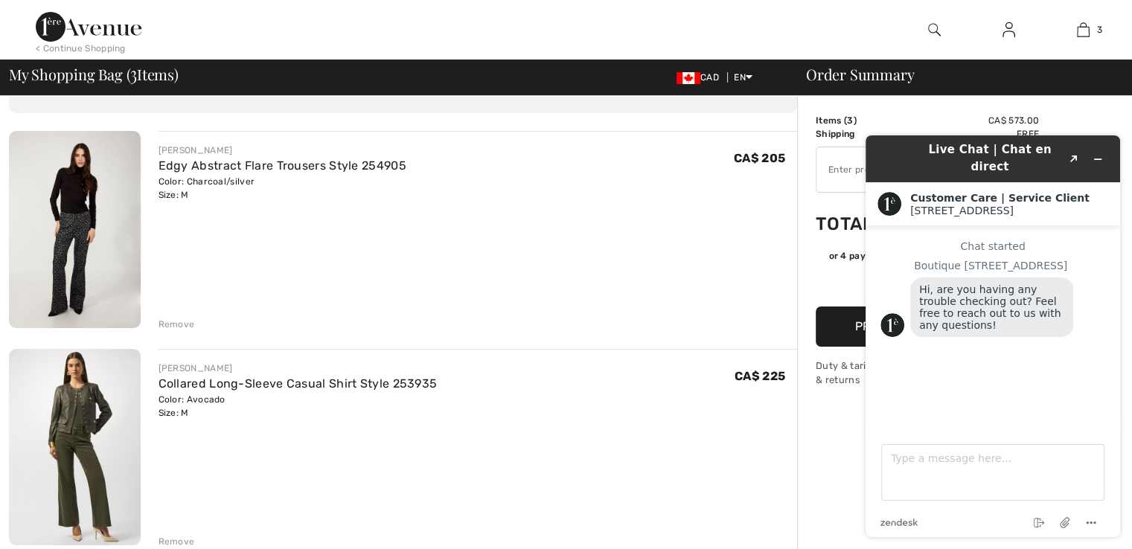
drag, startPoint x: 1136, startPoint y: 218, endPoint x: 260, endPoint y: 38, distance: 894.1
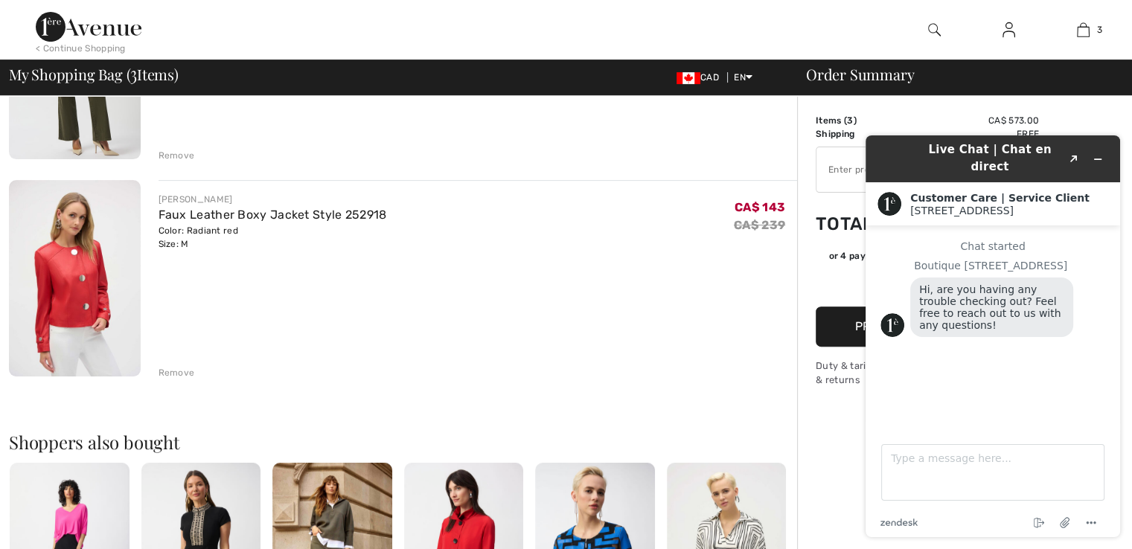
scroll to position [476, 0]
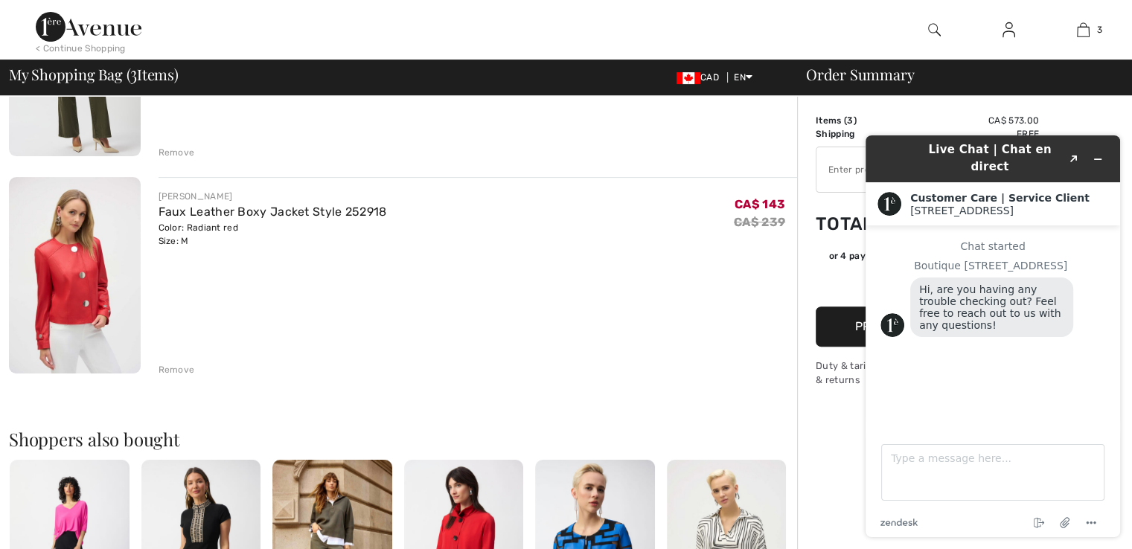
drag, startPoint x: 1142, startPoint y: 145, endPoint x: 153, endPoint y: 63, distance: 992.3
click at [217, 222] on div "Color: Radiant red Size: M" at bounding box center [272, 234] width 228 height 27
click at [137, 214] on img at bounding box center [75, 275] width 132 height 196
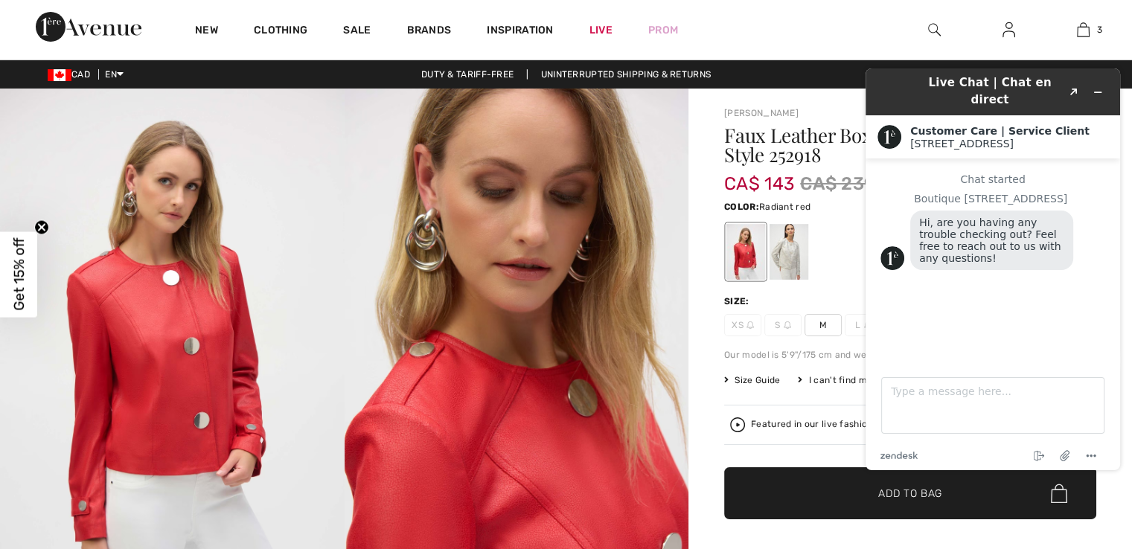
click at [834, 229] on div at bounding box center [910, 252] width 372 height 62
click at [1097, 87] on icon "Minimize widget" at bounding box center [1097, 92] width 10 height 10
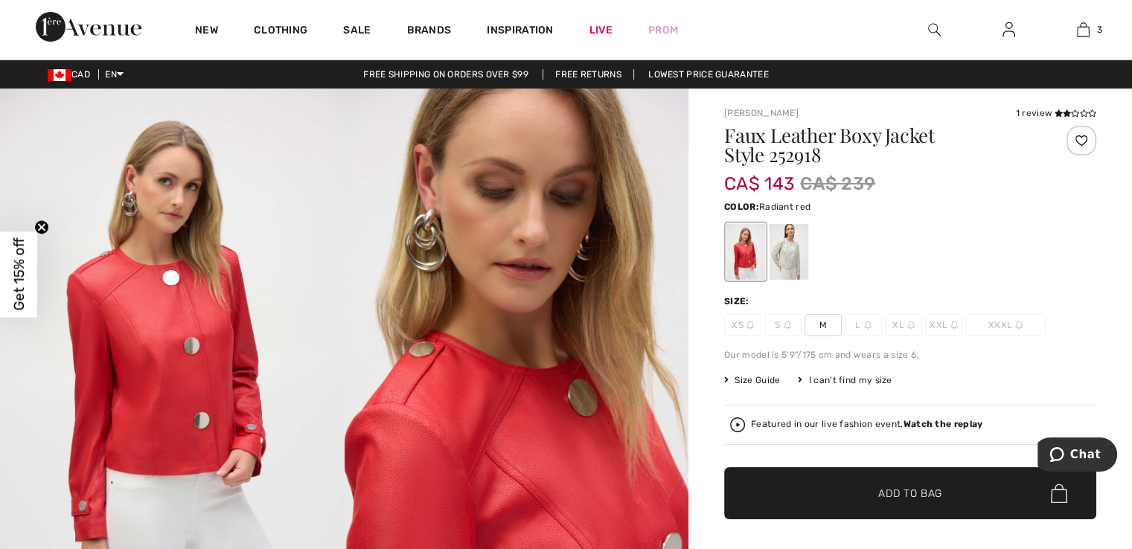
click at [864, 324] on img at bounding box center [867, 324] width 7 height 7
click at [816, 324] on span "M" at bounding box center [822, 325] width 37 height 22
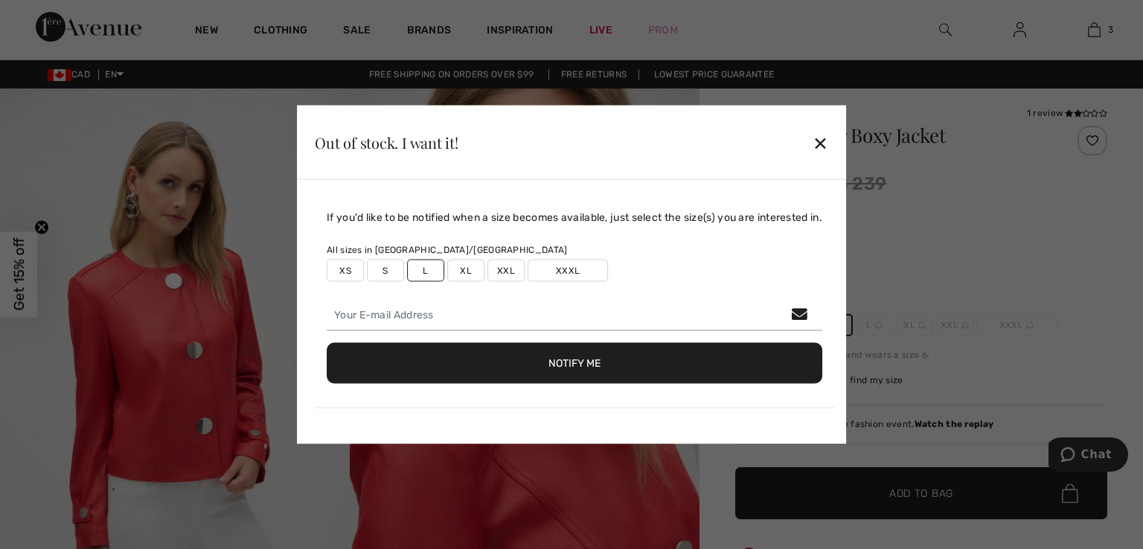
click at [822, 147] on div "✕" at bounding box center [821, 142] width 16 height 31
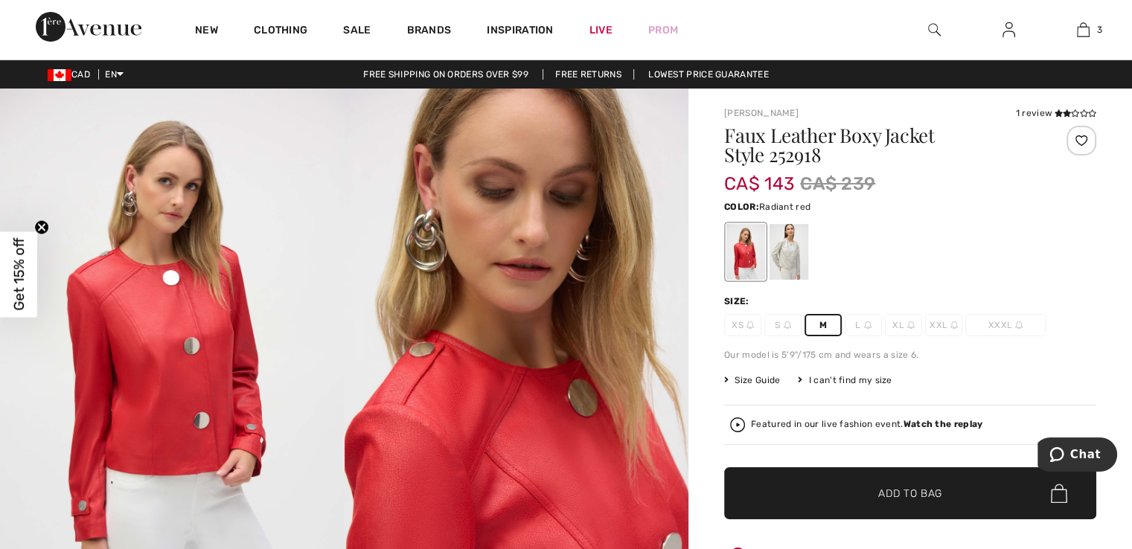
click at [277, 199] on img at bounding box center [172, 347] width 345 height 516
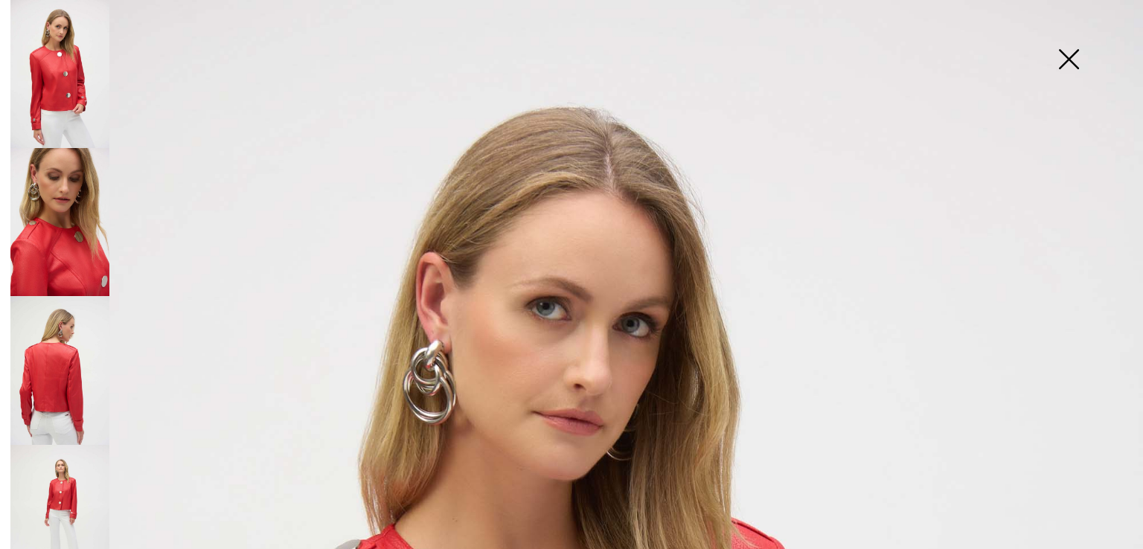
click at [1073, 61] on img at bounding box center [1068, 60] width 74 height 77
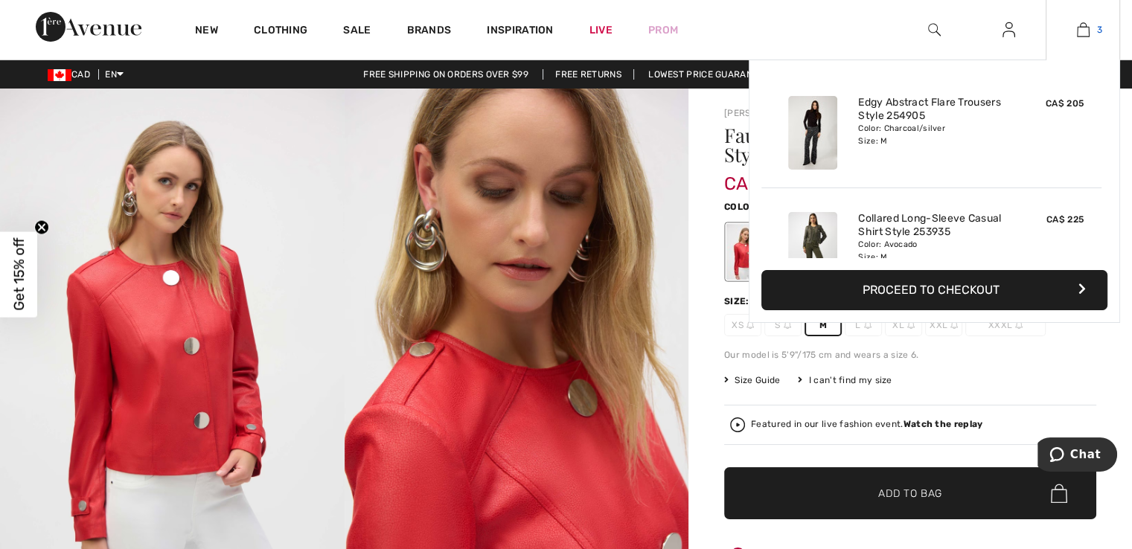
click at [1081, 33] on img at bounding box center [1083, 30] width 13 height 18
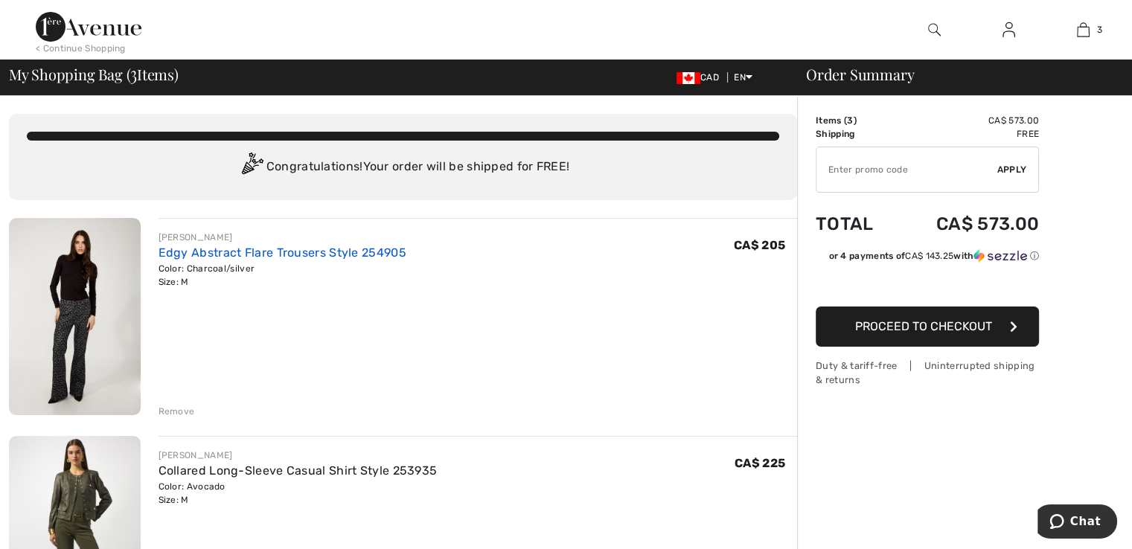
click at [239, 251] on link "Edgy Abstract Flare Trousers Style 254905" at bounding box center [282, 253] width 248 height 14
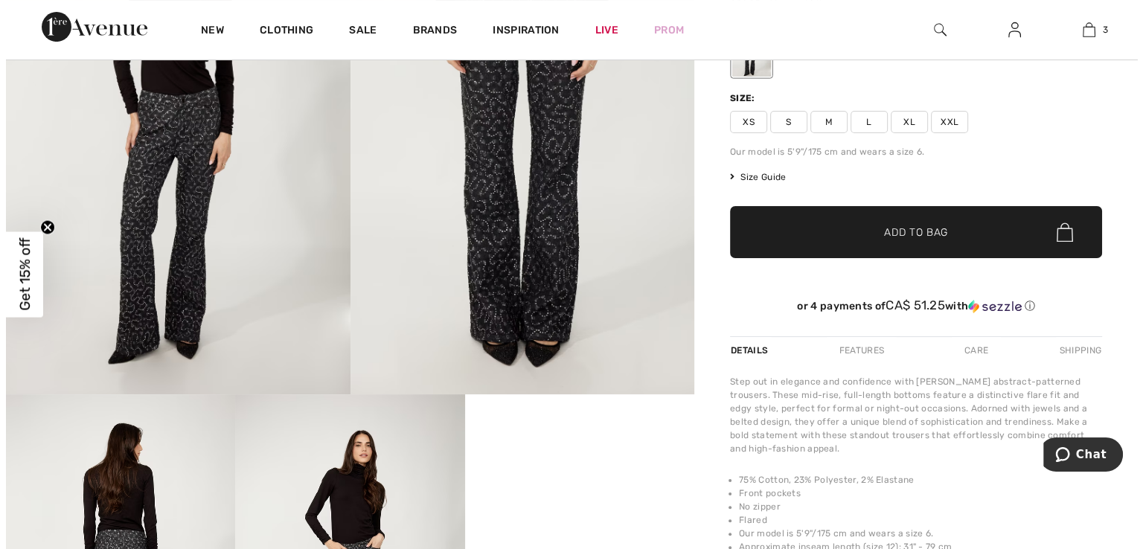
scroll to position [207, 0]
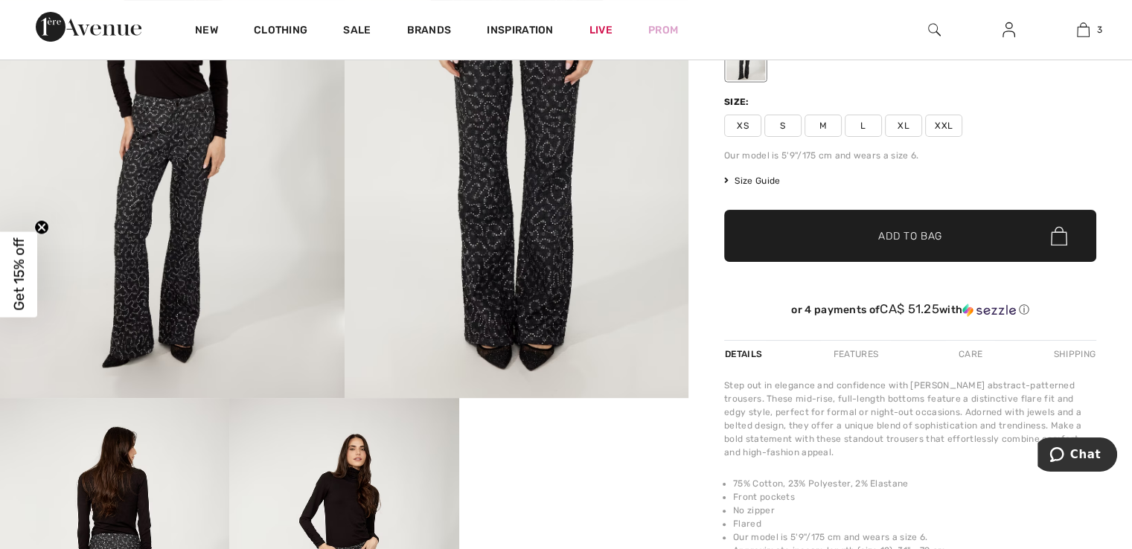
click at [751, 176] on span "Size Guide" at bounding box center [752, 180] width 56 height 13
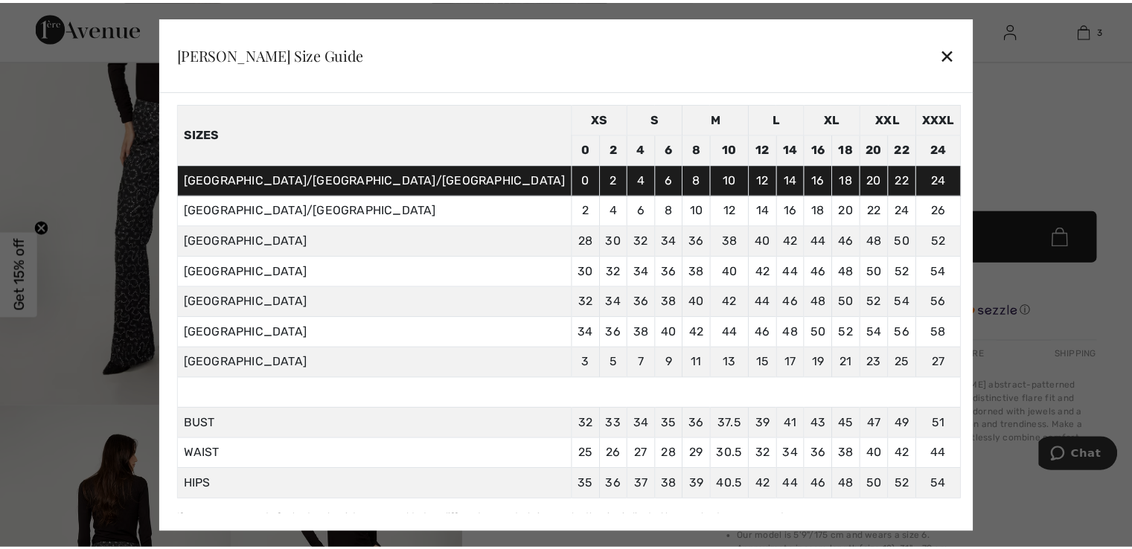
scroll to position [48, 0]
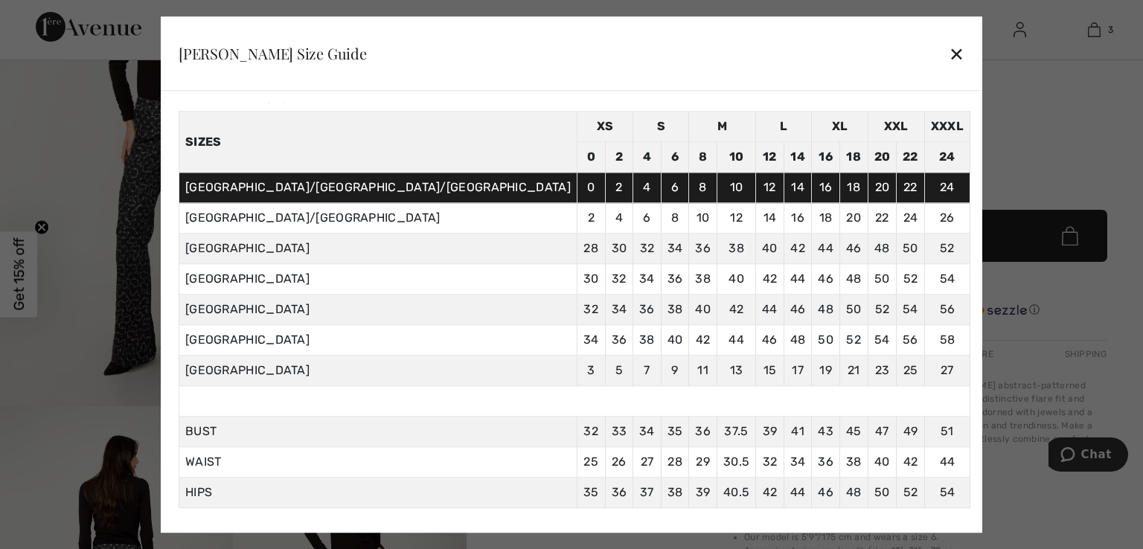
click at [949, 54] on div "✕" at bounding box center [957, 53] width 16 height 31
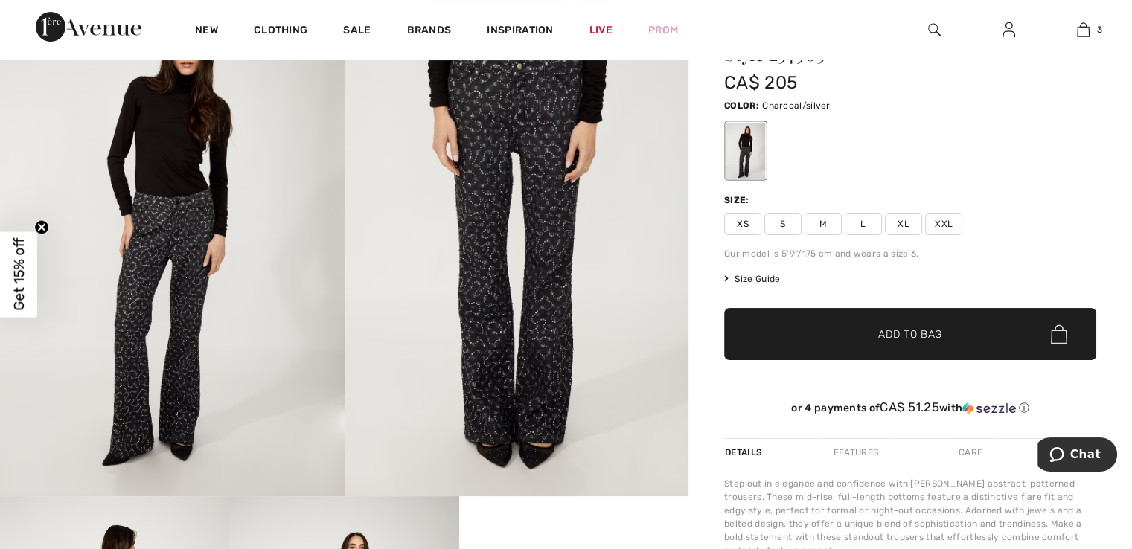
scroll to position [102, 0]
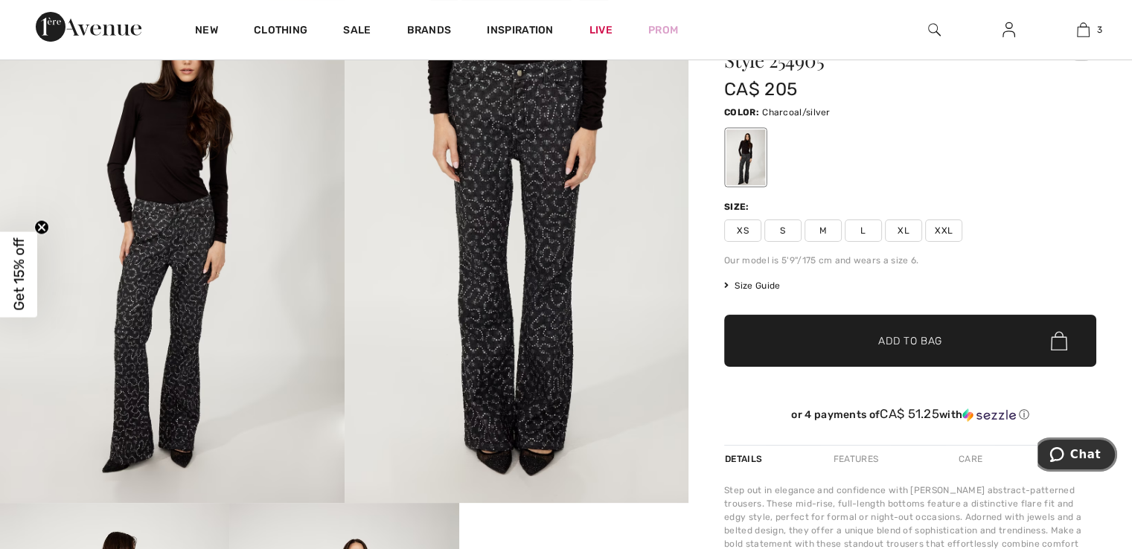
click at [1084, 462] on button "Chat" at bounding box center [1075, 455] width 84 height 34
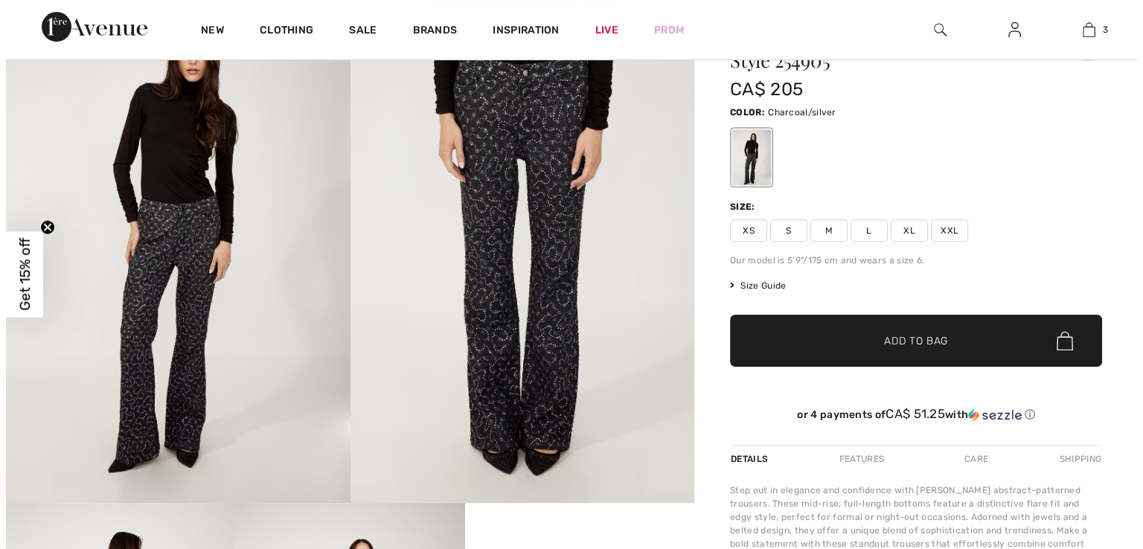
scroll to position [0, 0]
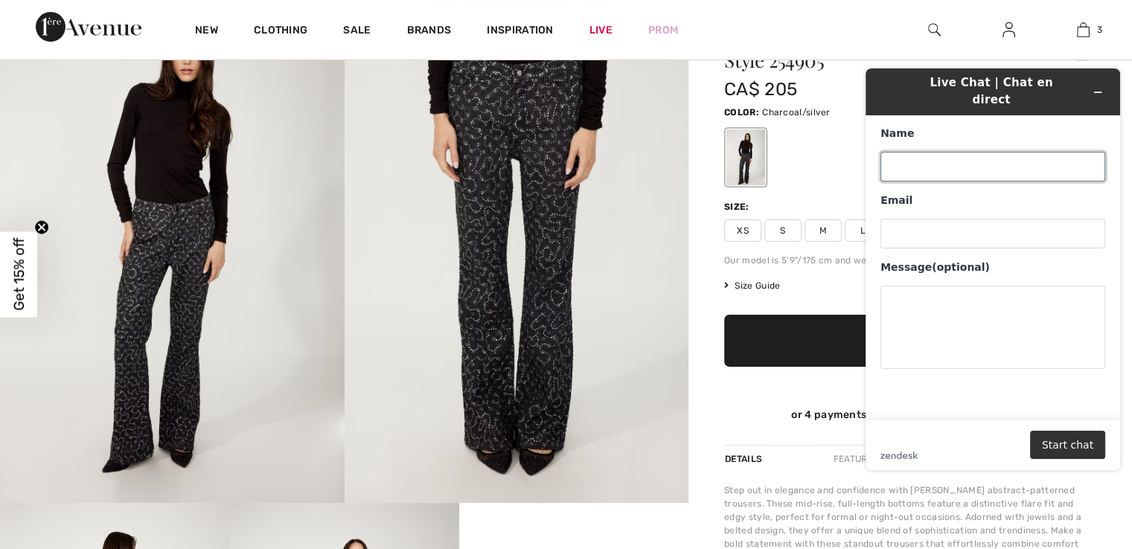
click at [956, 152] on input "Name" at bounding box center [992, 167] width 225 height 30
type input "[PERSON_NAME]"
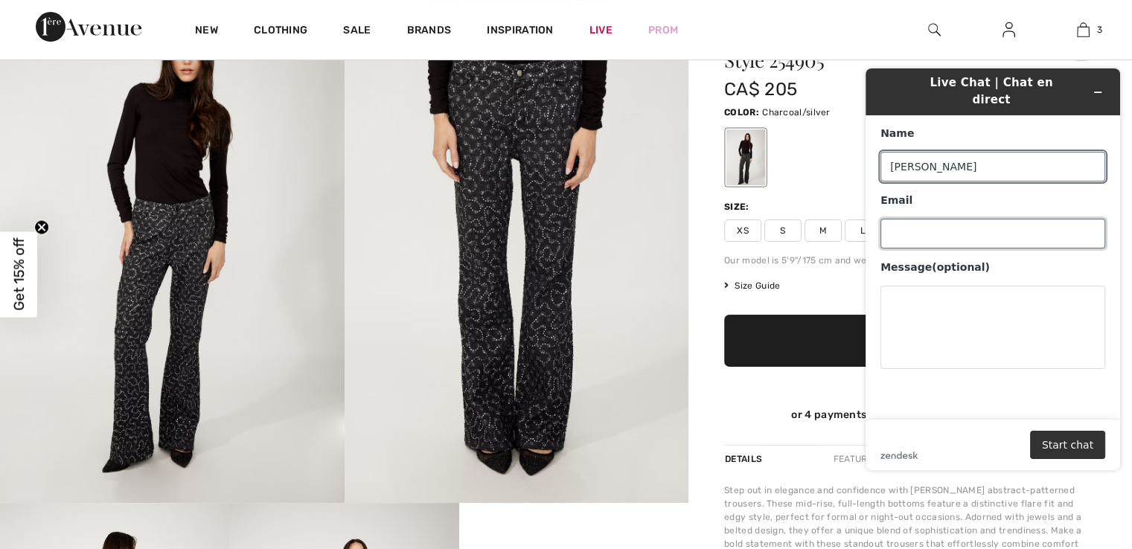
click at [999, 222] on input "Email" at bounding box center [992, 234] width 225 height 30
type input "[EMAIL_ADDRESS][DOMAIN_NAME]"
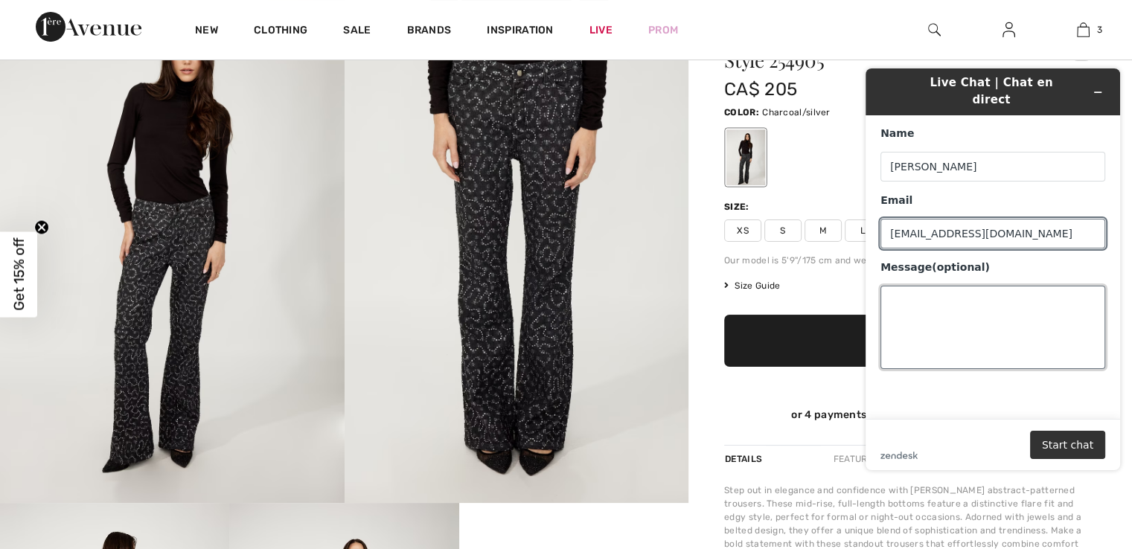
click at [955, 294] on textarea "Message (optional)" at bounding box center [992, 327] width 225 height 83
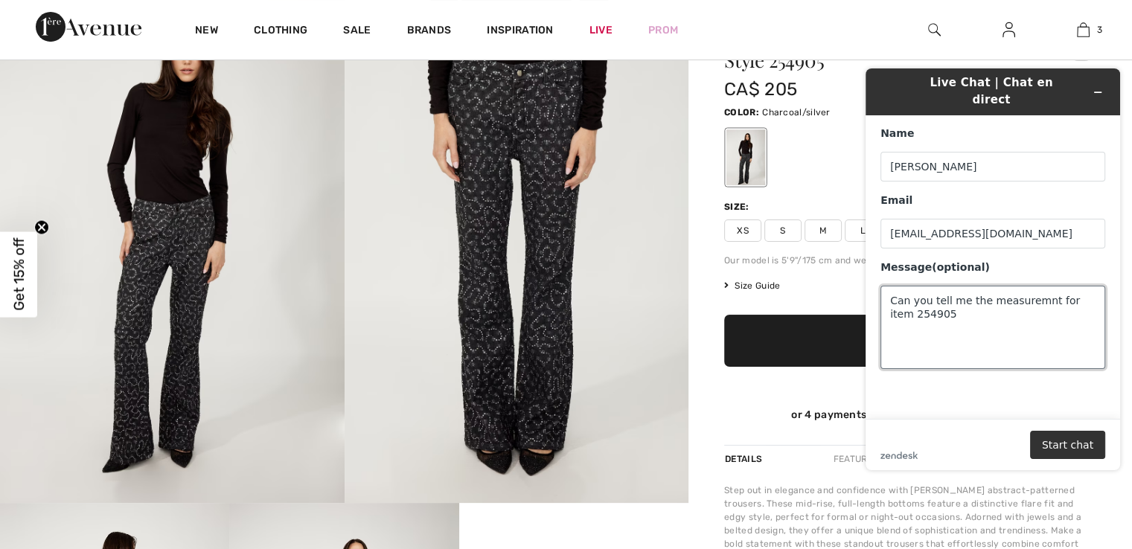
click at [980, 288] on textarea "Can you tell me the measuremnt for item 254905" at bounding box center [992, 327] width 225 height 83
click at [1029, 289] on textarea "Can you tell me the exact waiast measuremnt for item 254905" at bounding box center [992, 327] width 225 height 83
type textarea "Can you tell me the exact waist measuremnt for item 254905"
click at [1062, 440] on button "Start chat" at bounding box center [1067, 445] width 75 height 28
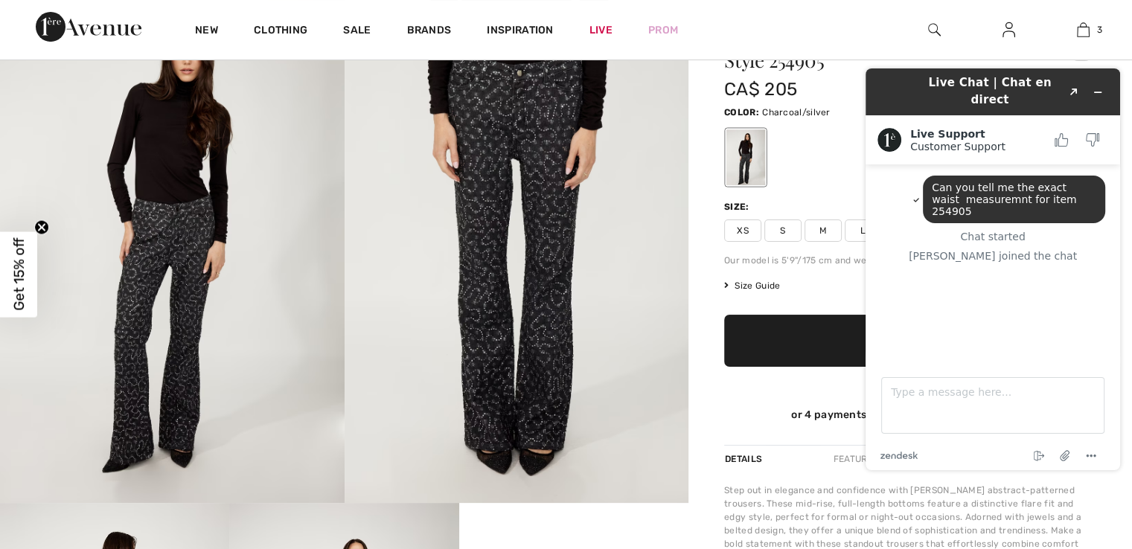
click at [515, 113] on img at bounding box center [517, 245] width 345 height 516
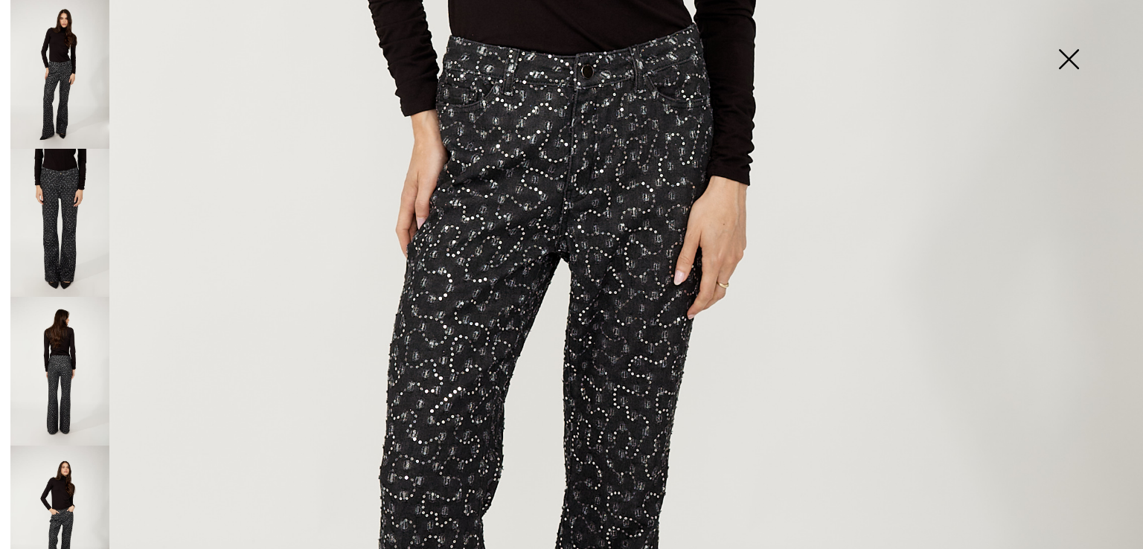
scroll to position [625, 0]
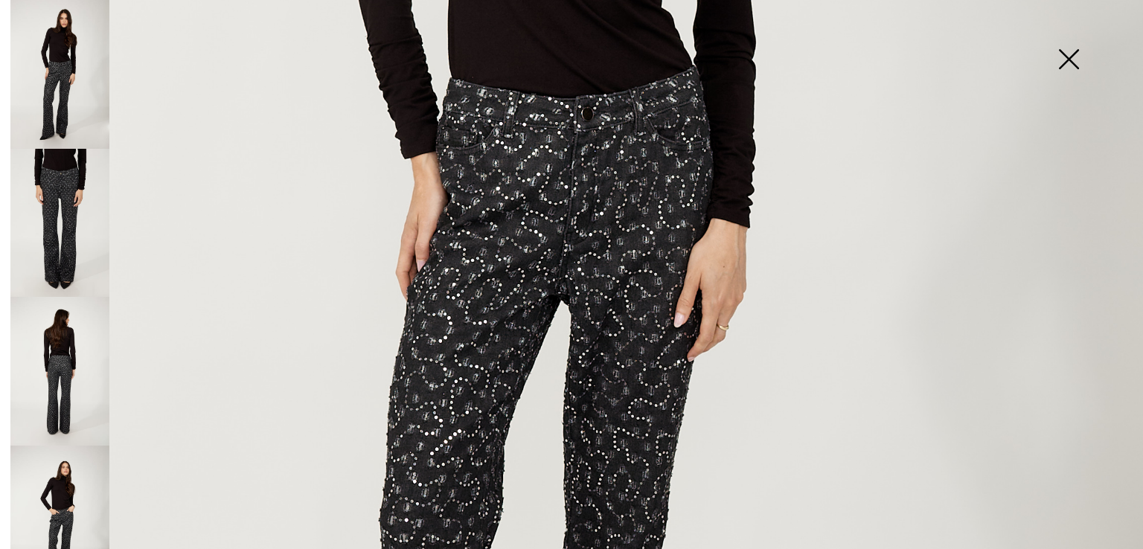
click at [55, 365] on img at bounding box center [59, 371] width 99 height 149
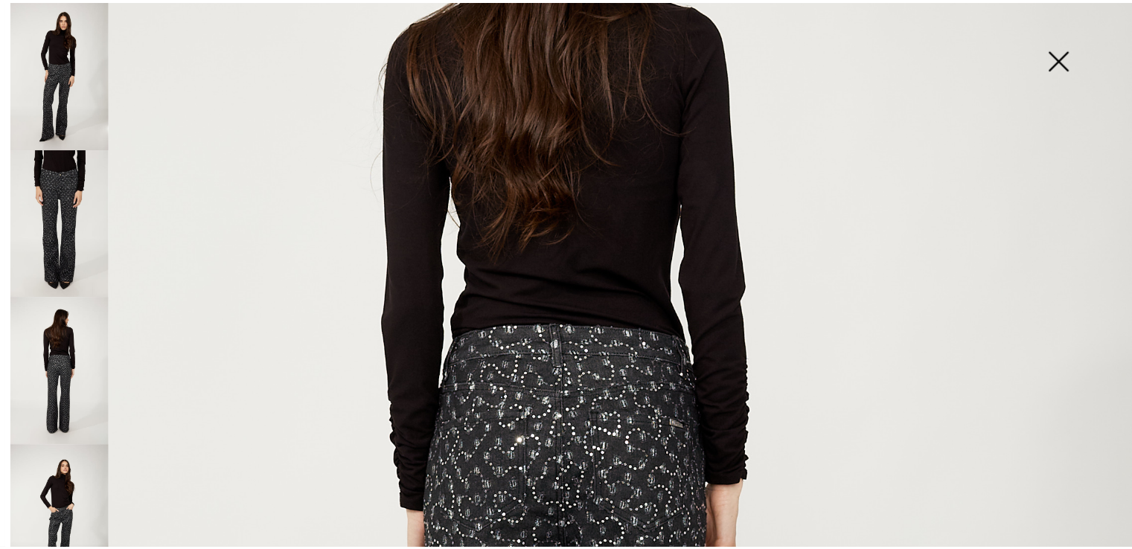
scroll to position [156, 0]
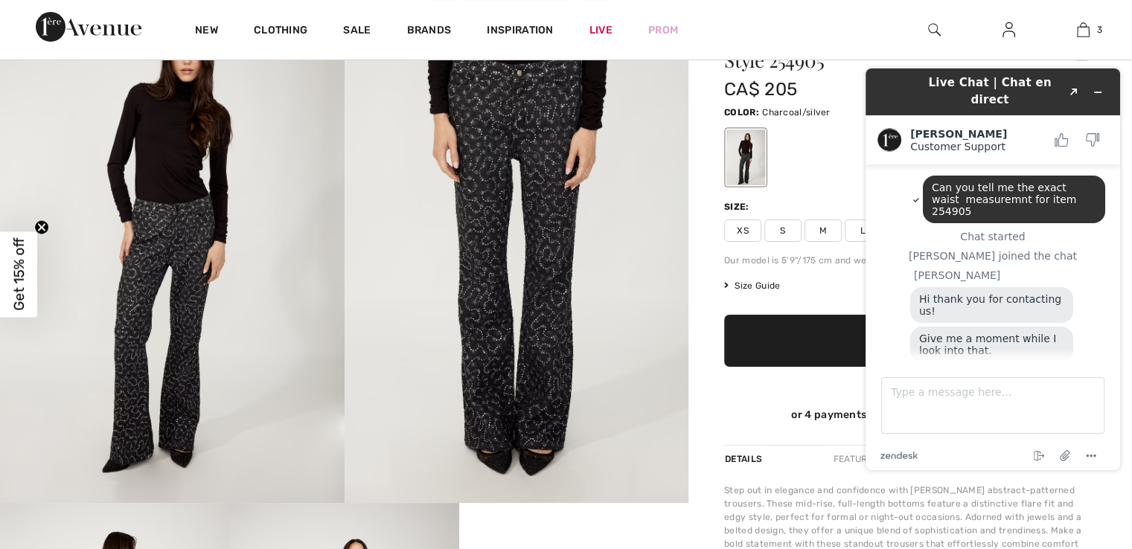
scroll to position [28, 0]
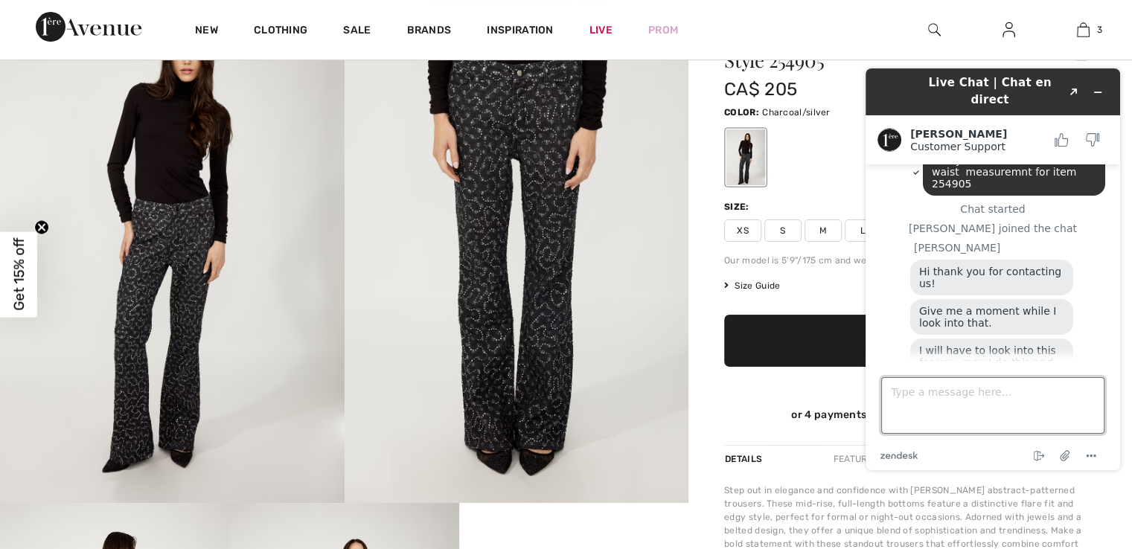
click at [900, 409] on textarea "Type a message here..." at bounding box center [992, 405] width 223 height 57
type textarea "yes. thnaks. Hoping to make this order [DATE]."
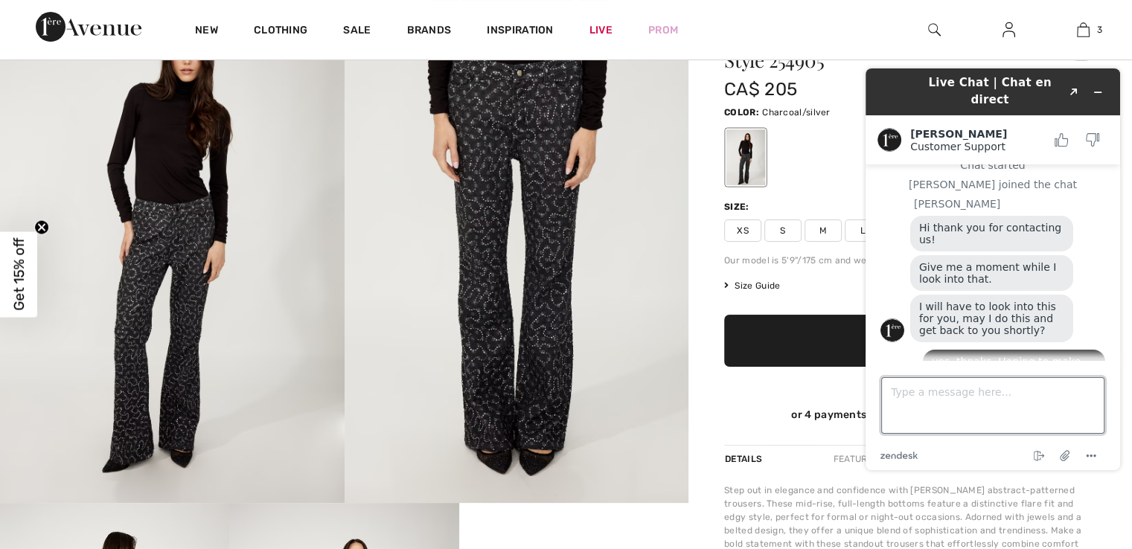
scroll to position [176, 0]
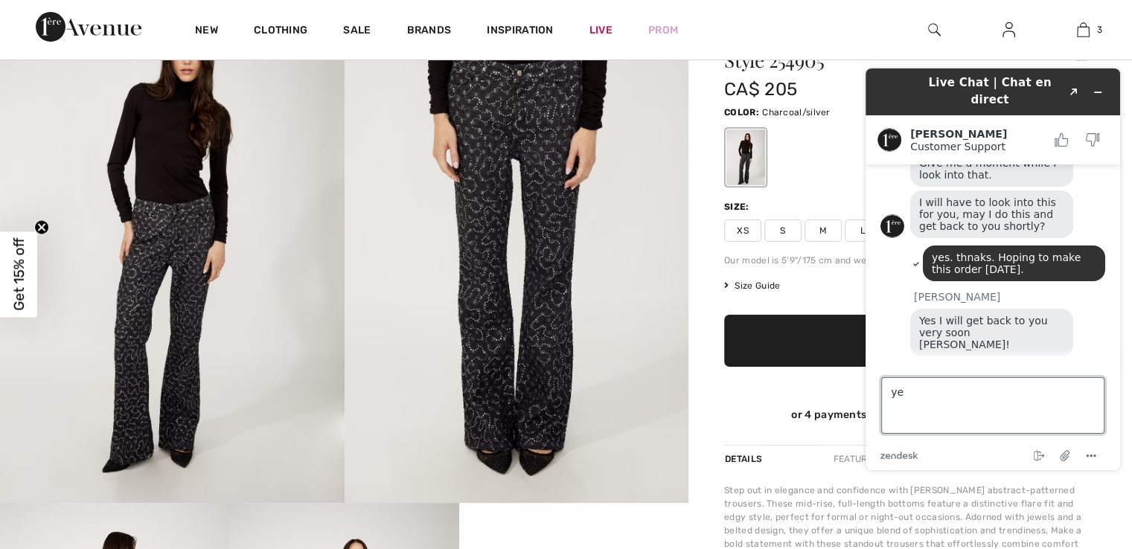
type textarea "yes"
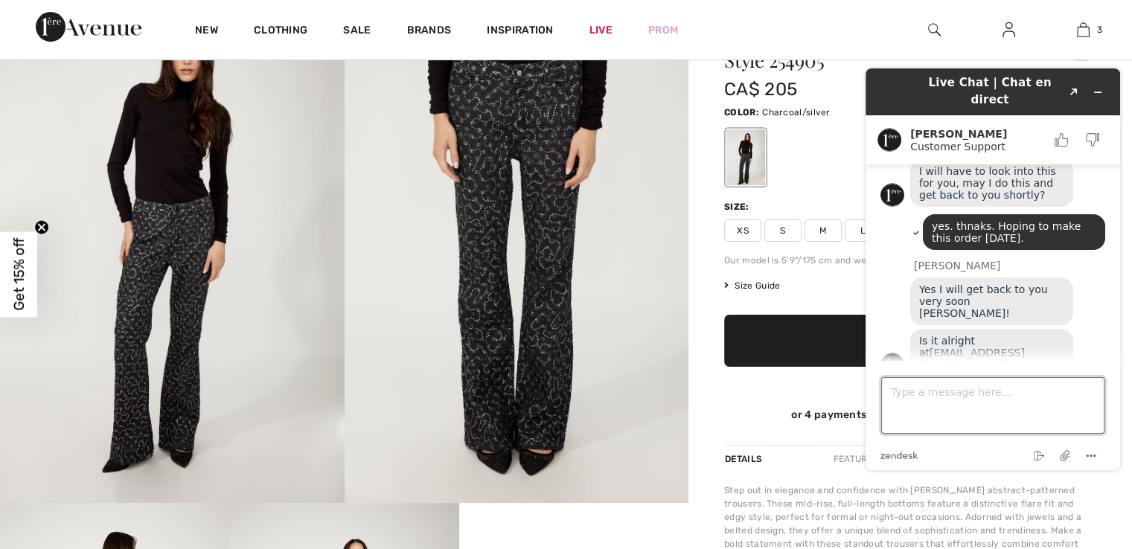
scroll to position [260, 0]
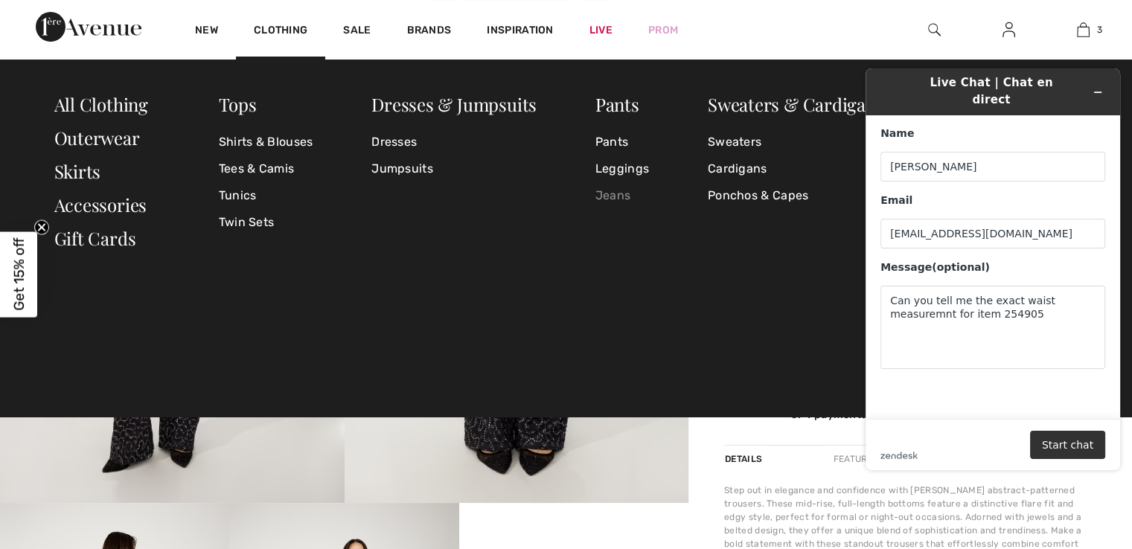
click at [622, 194] on link "Jeans" at bounding box center [622, 195] width 54 height 27
